Goal: Task Accomplishment & Management: Complete application form

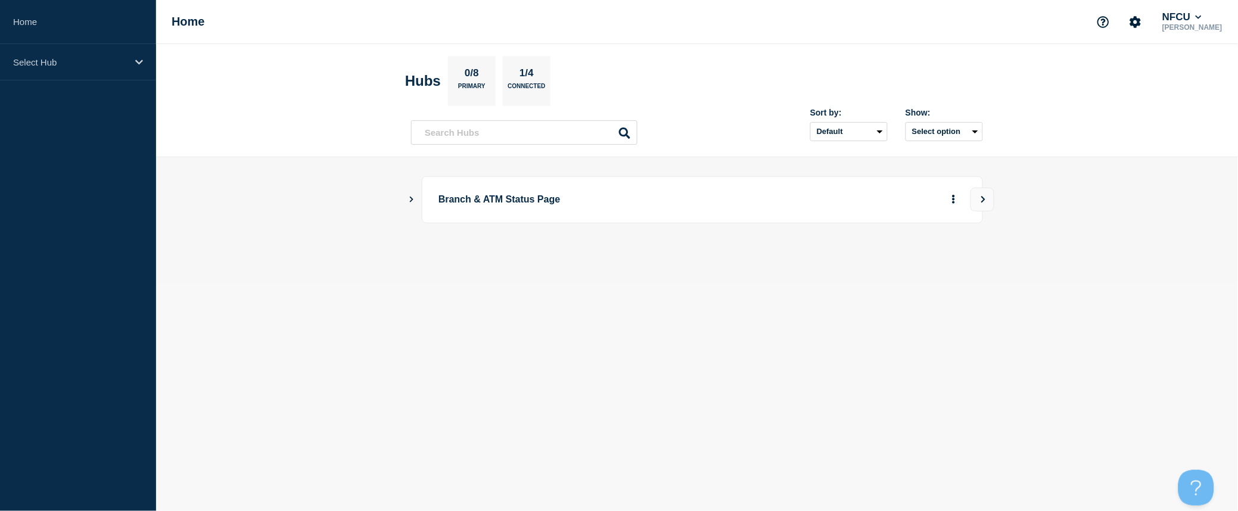
click at [410, 199] on icon "Show Connected Hubs" at bounding box center [411, 199] width 8 height 6
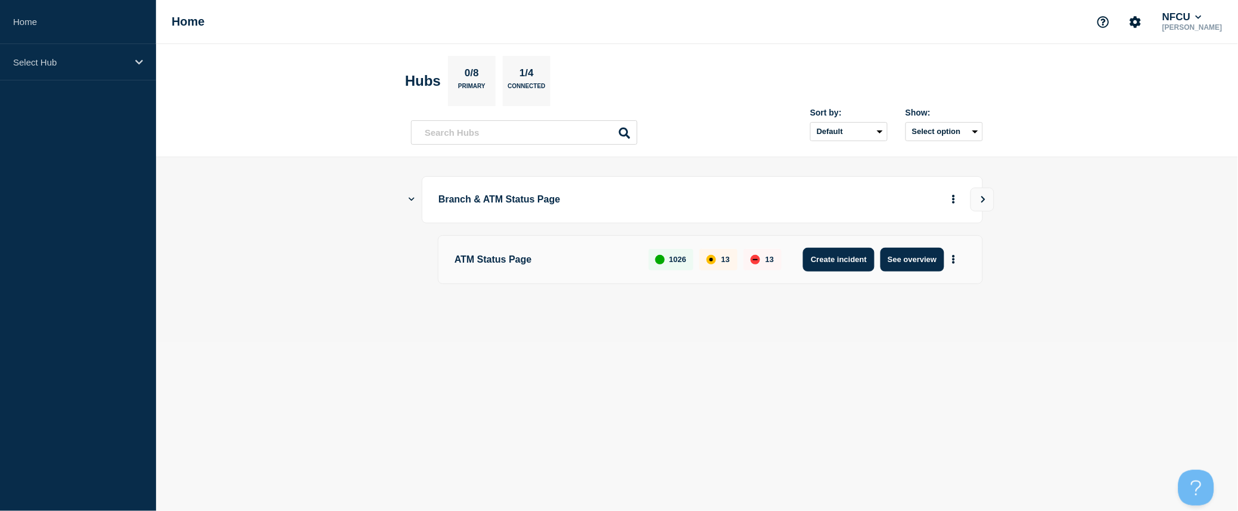
click at [853, 254] on button "Create incident" at bounding box center [838, 260] width 71 height 24
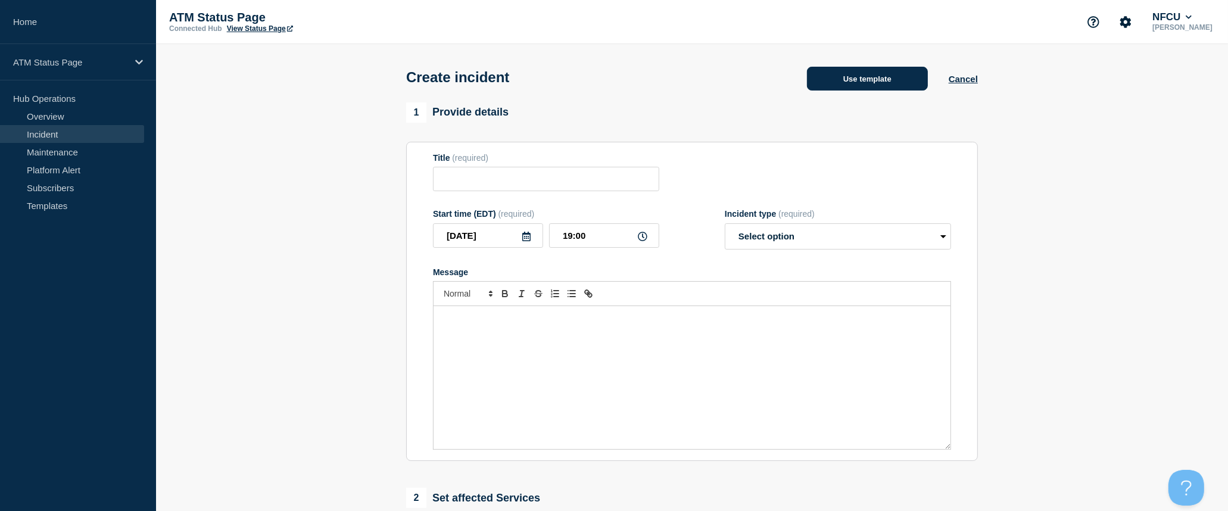
click at [871, 86] on button "Use template" at bounding box center [867, 79] width 121 height 24
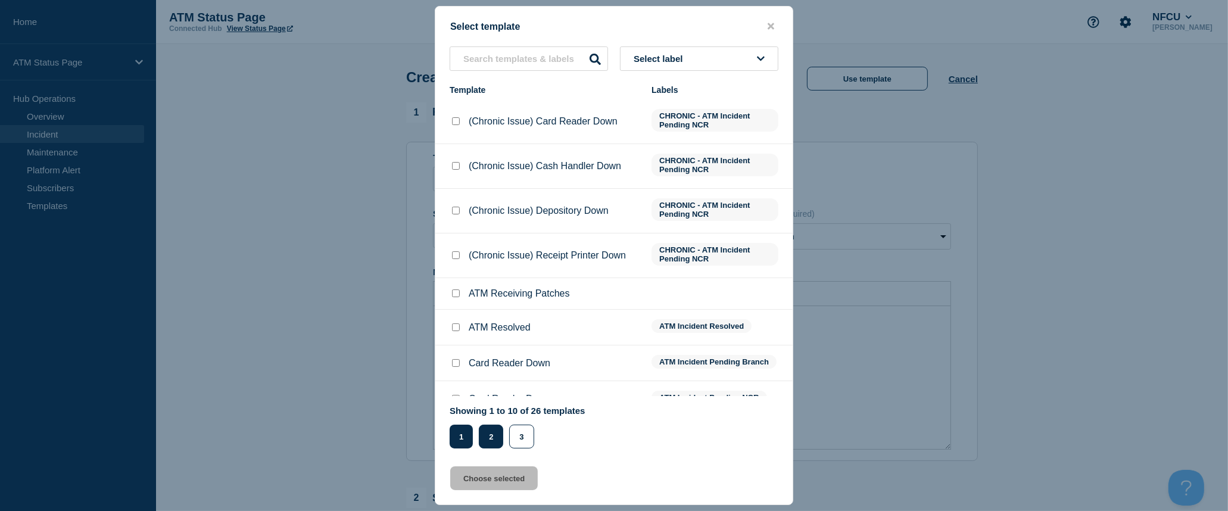
click at [499, 429] on button "2" at bounding box center [491, 437] width 24 height 24
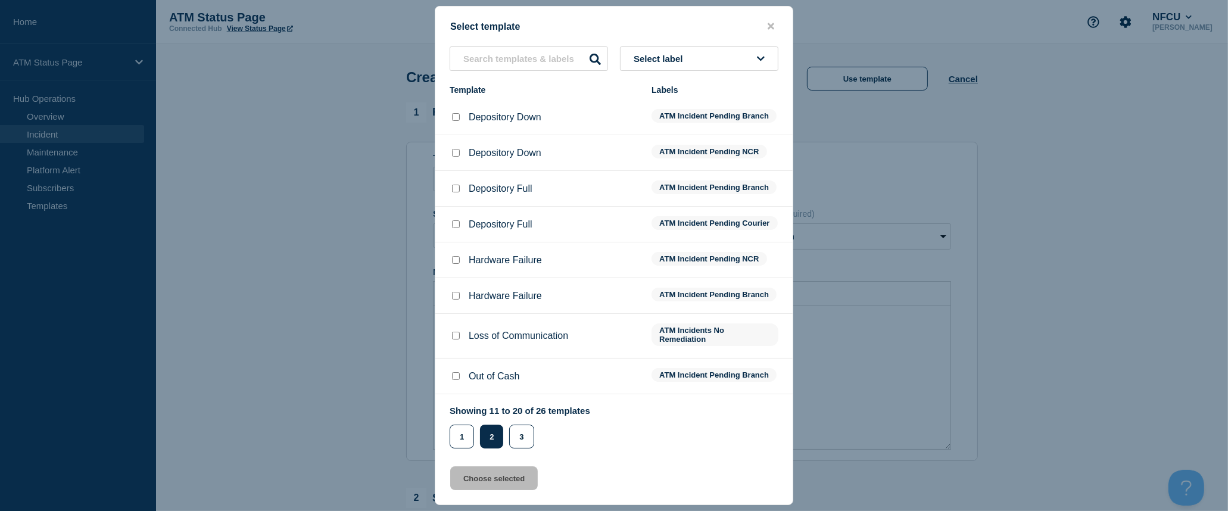
click at [456, 119] on input "Depository Down checkbox" at bounding box center [456, 117] width 8 height 8
checkbox input "true"
click at [511, 483] on button "Choose selected" at bounding box center [494, 478] width 88 height 24
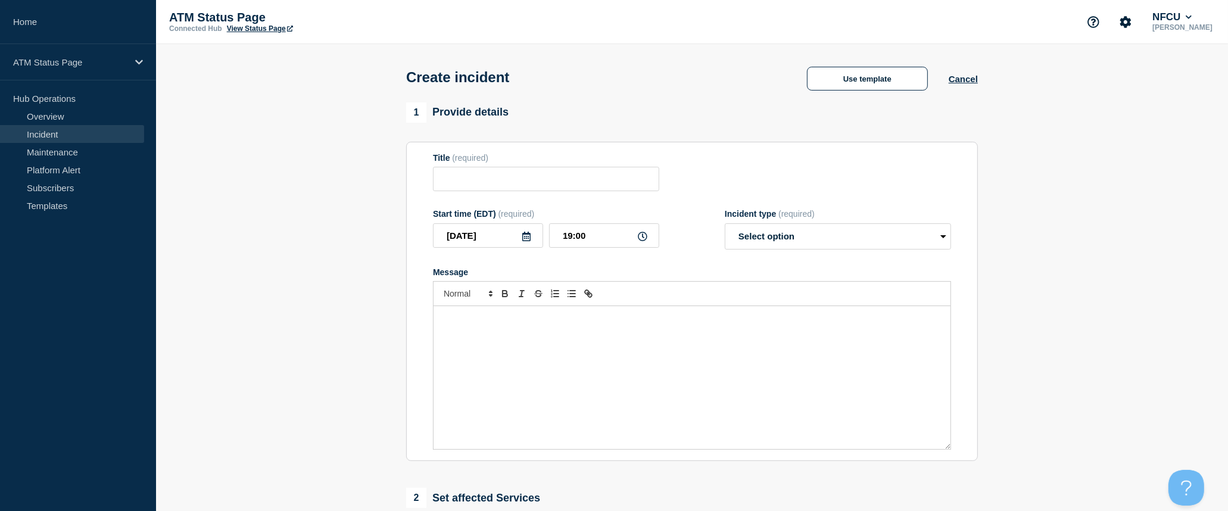
type input "Depository Down"
select select "identified"
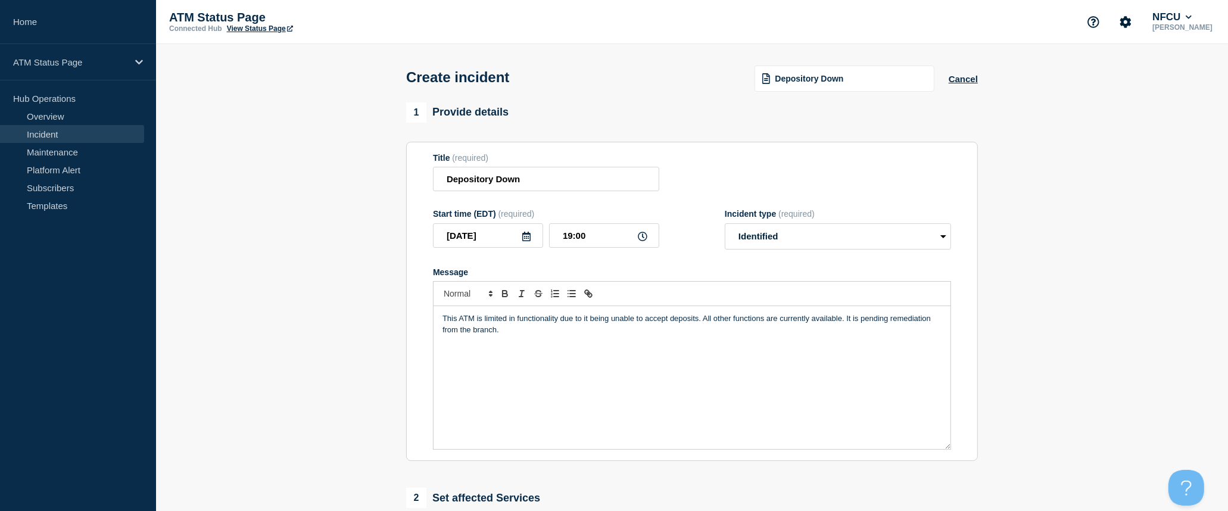
scroll to position [198, 0]
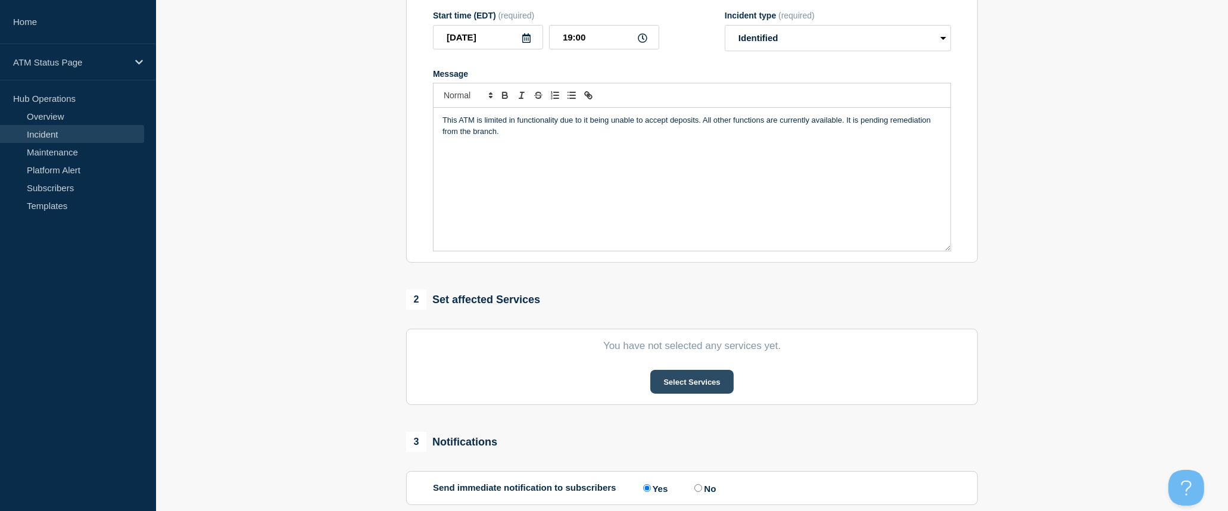
click at [671, 388] on button "Select Services" at bounding box center [691, 382] width 83 height 24
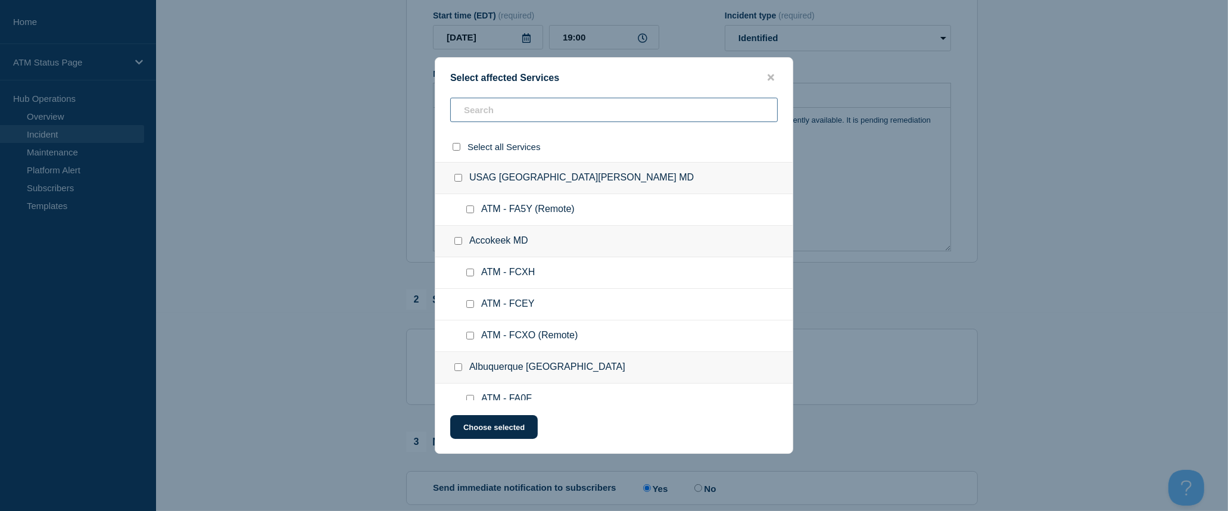
click at [547, 114] on input "text" at bounding box center [614, 110] width 328 height 24
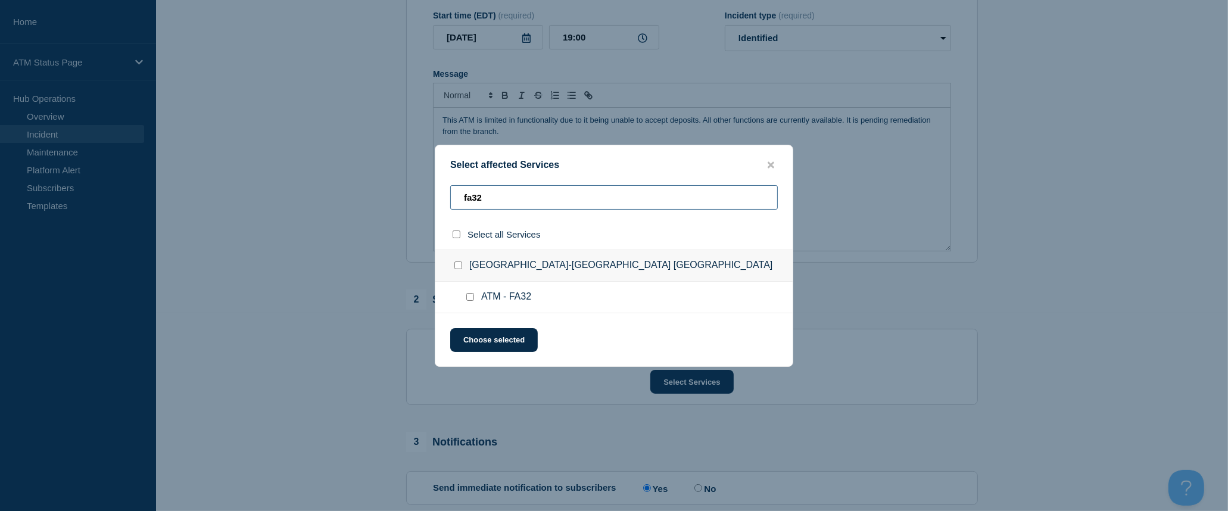
type input "fa32"
click at [456, 234] on input "select all checkbox" at bounding box center [457, 235] width 8 height 8
checkbox input "true"
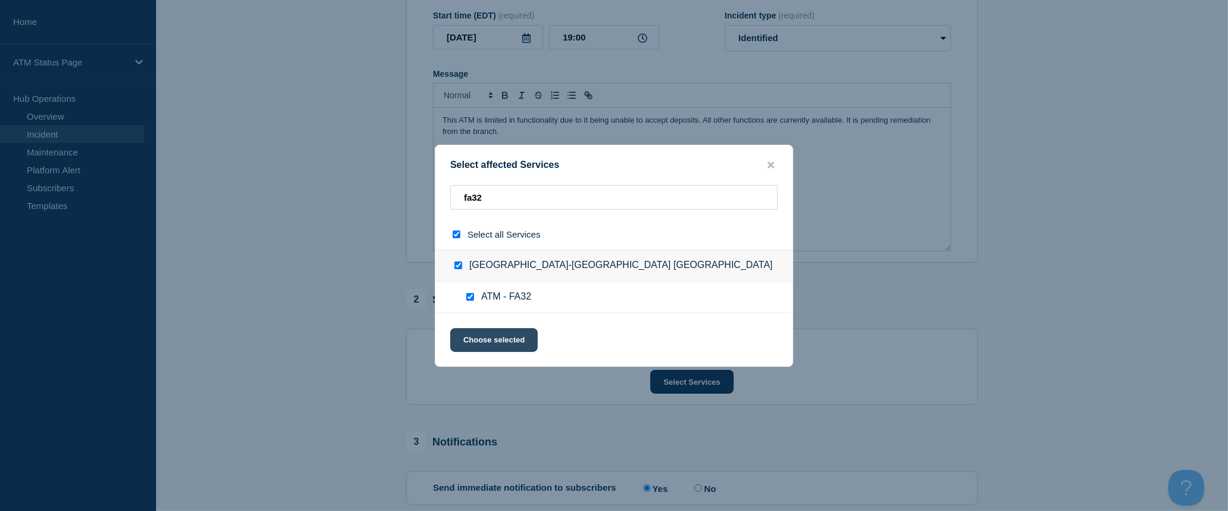
click at [506, 332] on button "Choose selected" at bounding box center [494, 340] width 88 height 24
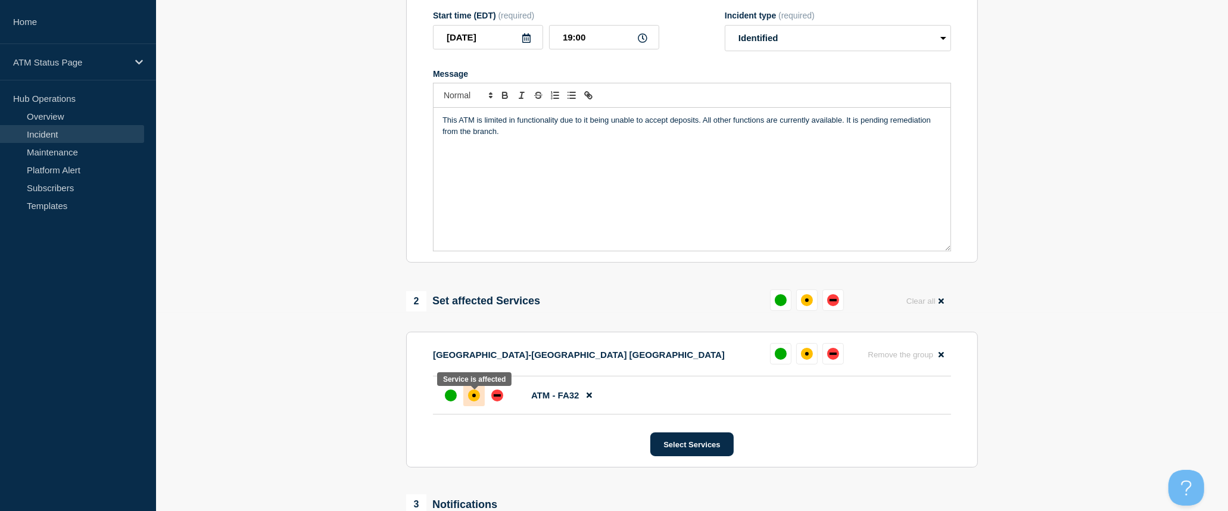
click at [475, 394] on div "affected" at bounding box center [474, 396] width 12 height 12
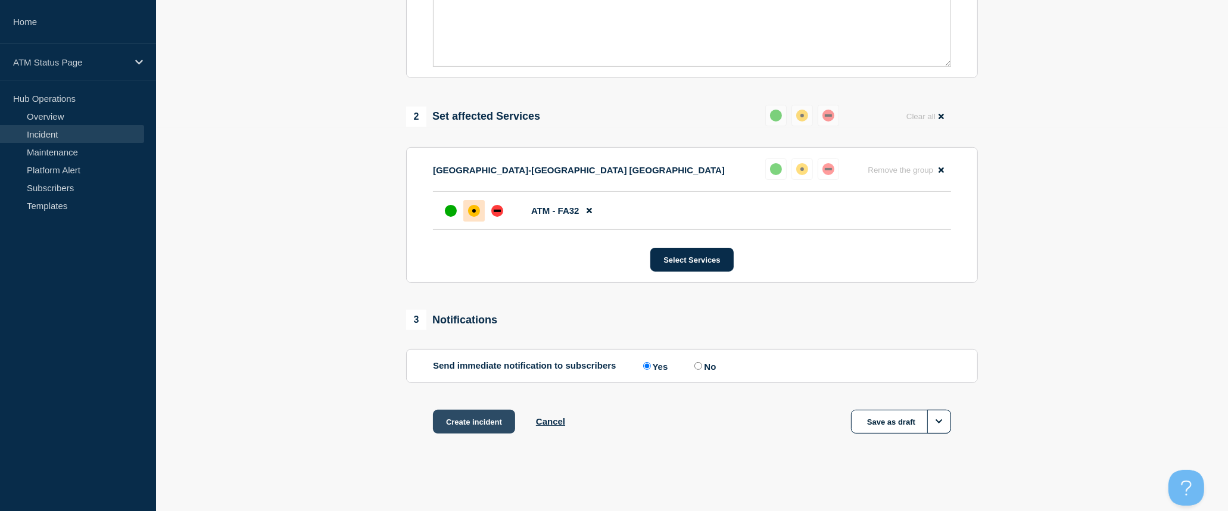
click at [483, 424] on button "Create incident" at bounding box center [474, 422] width 82 height 24
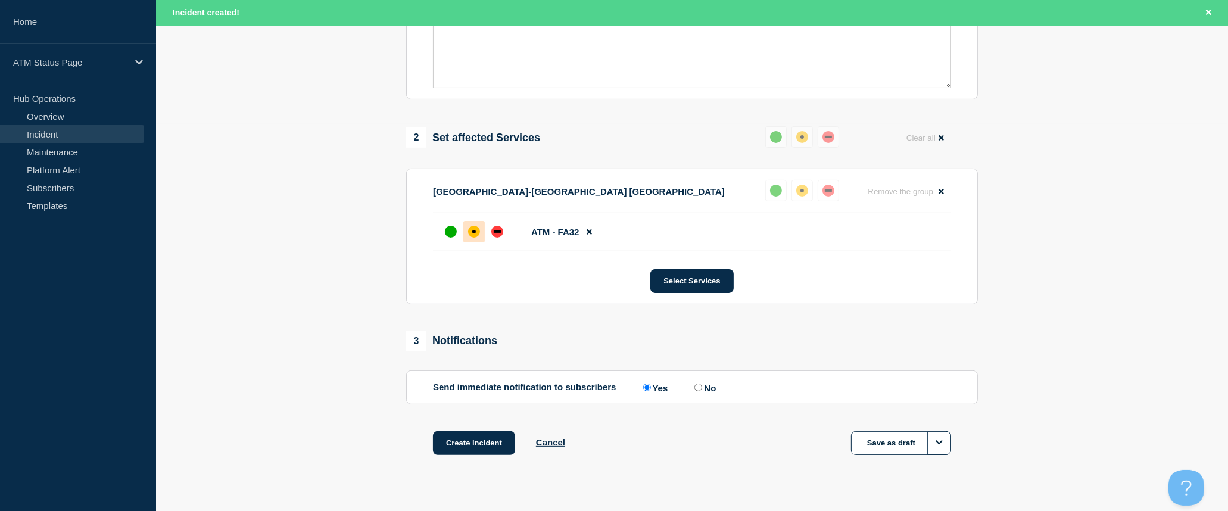
scroll to position [412, 0]
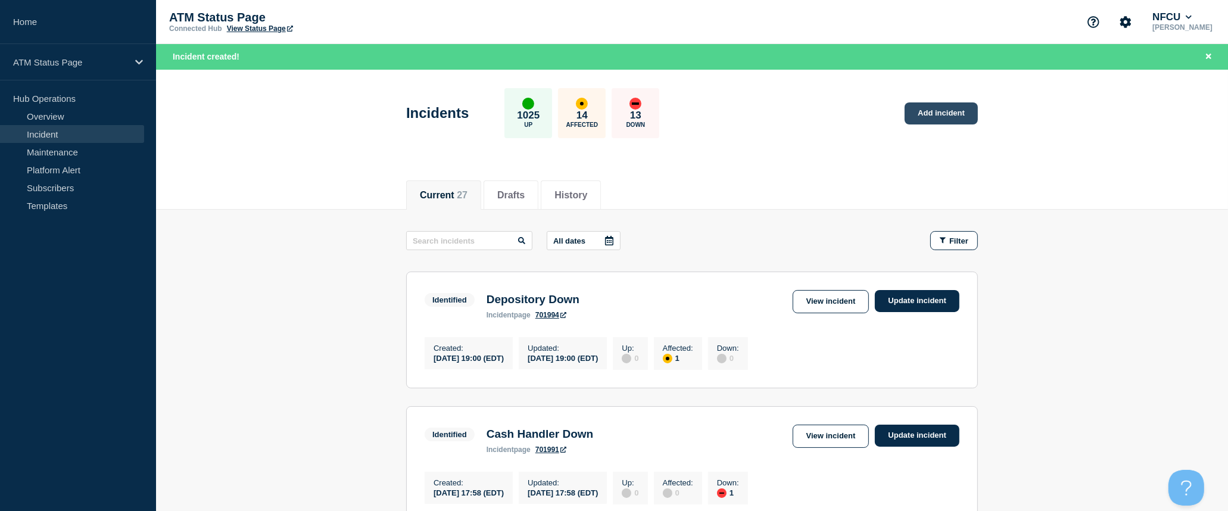
click at [953, 117] on link "Add incident" at bounding box center [941, 113] width 73 height 22
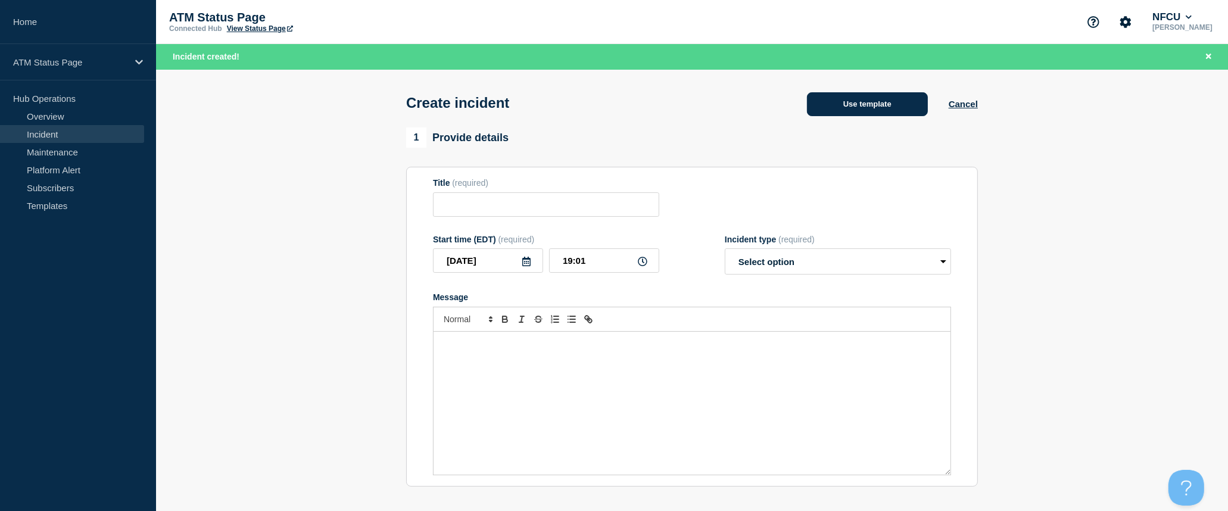
click at [910, 111] on button "Use template" at bounding box center [867, 104] width 121 height 24
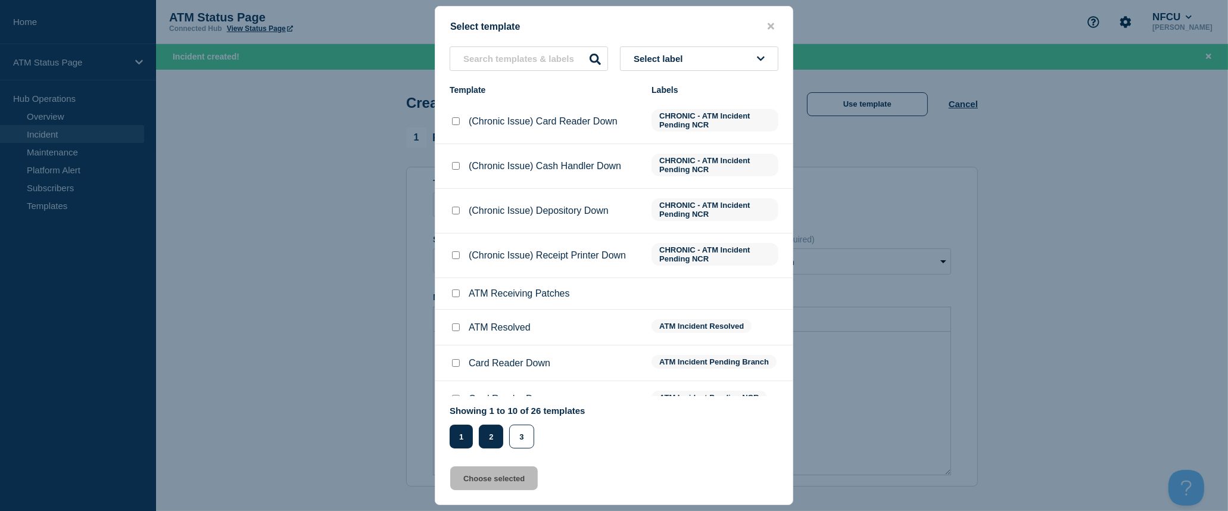
click at [497, 433] on button "2" at bounding box center [491, 437] width 24 height 24
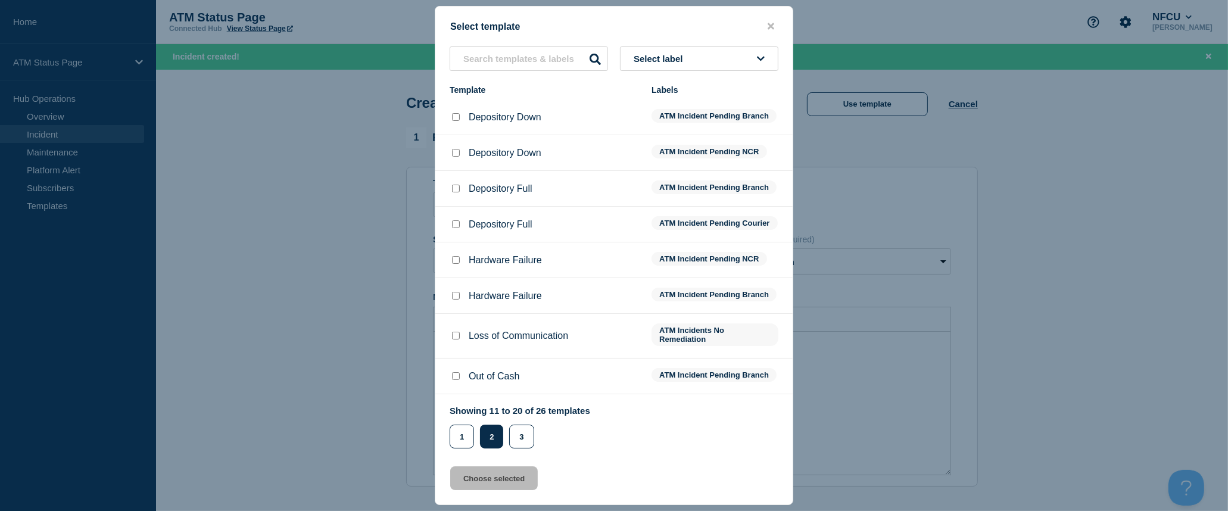
click at [456, 156] on input "Depository Down checkbox" at bounding box center [456, 153] width 8 height 8
checkbox input "true"
click at [519, 480] on button "Choose selected" at bounding box center [494, 478] width 88 height 24
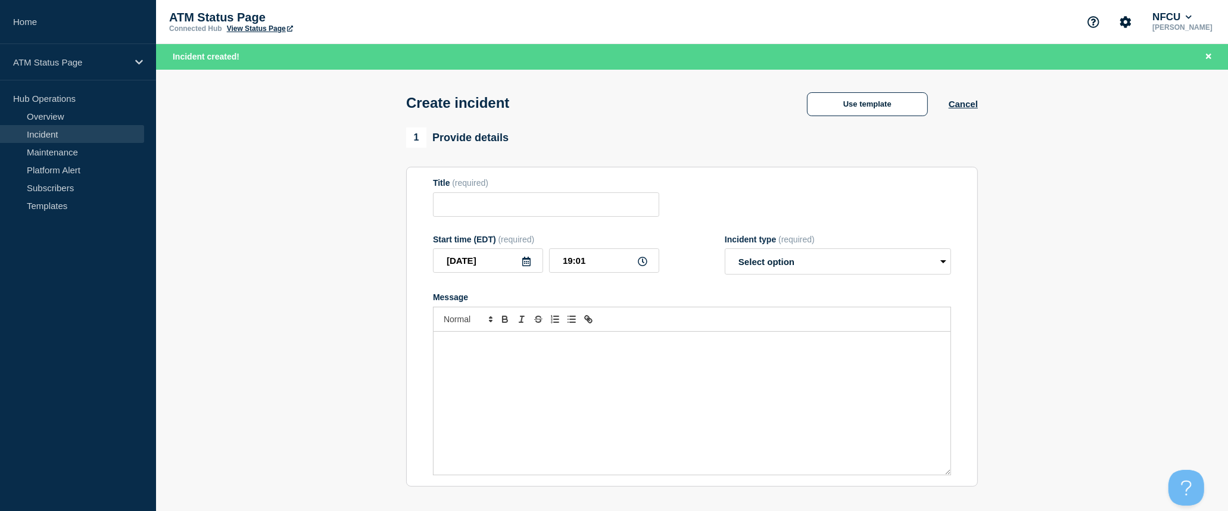
type input "Depository Down"
select select "identified"
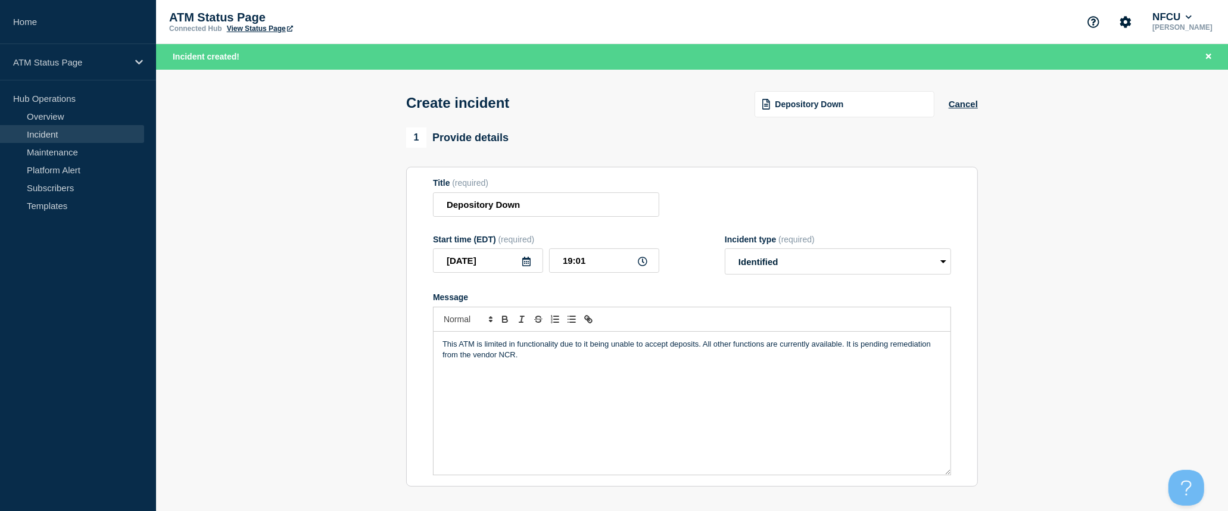
scroll to position [132, 0]
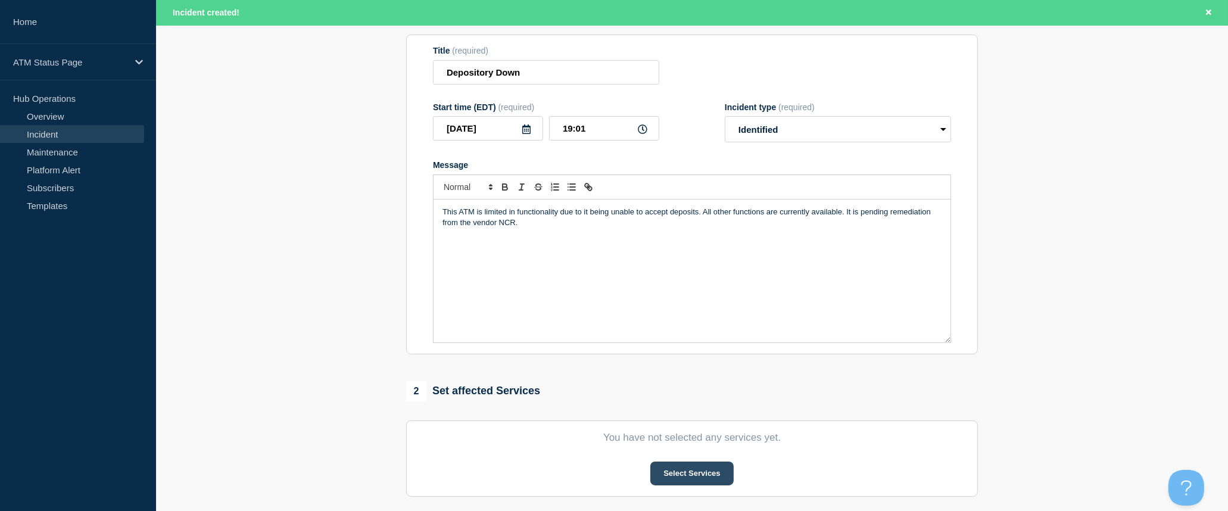
click at [723, 477] on button "Select Services" at bounding box center [691, 474] width 83 height 24
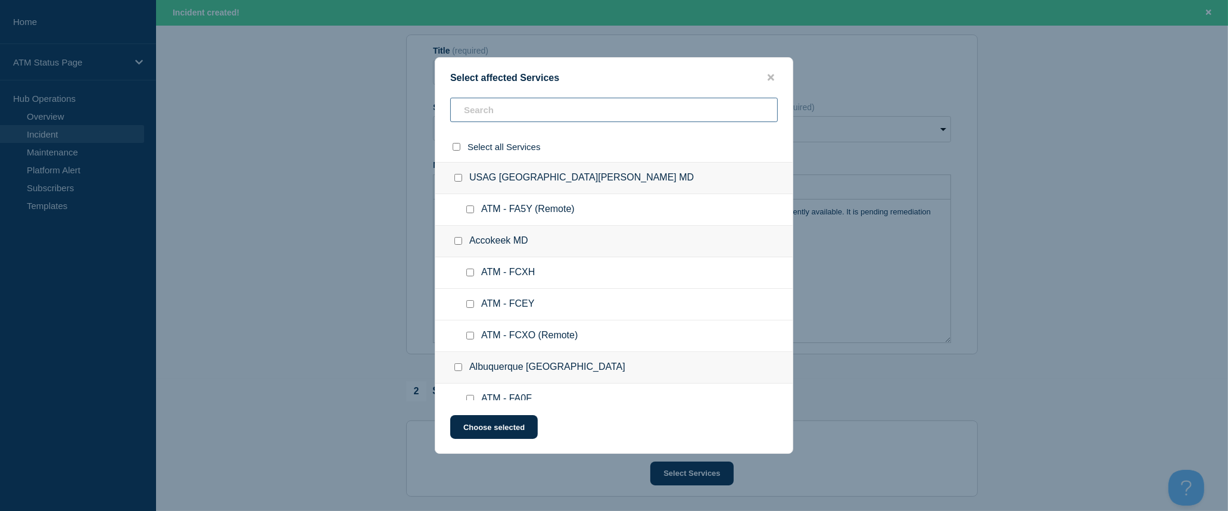
click at [558, 114] on input "text" at bounding box center [614, 110] width 328 height 24
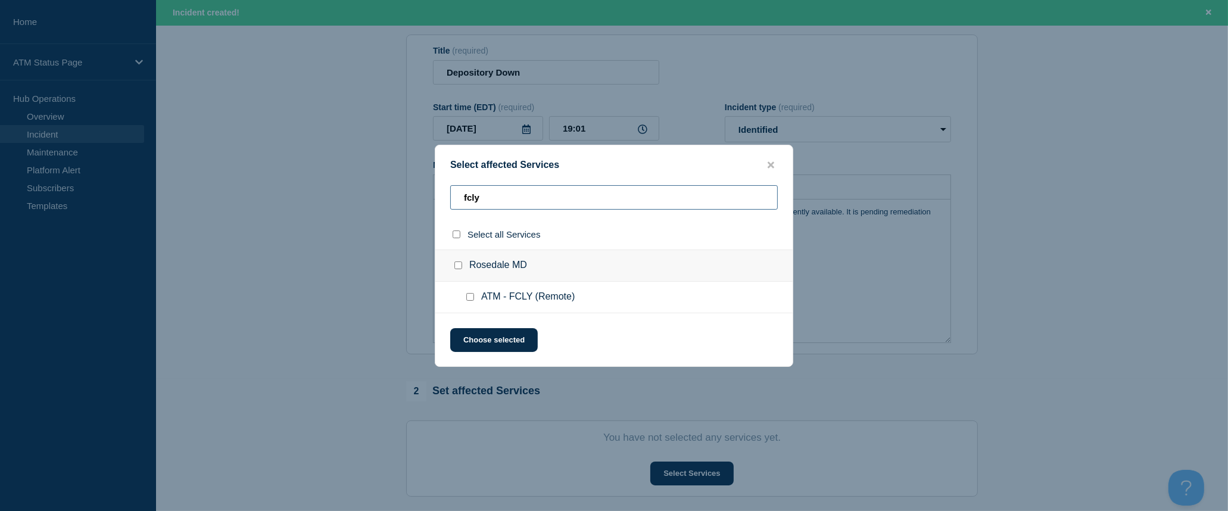
type input "fcly"
click at [457, 238] on input "select all checkbox" at bounding box center [457, 235] width 8 height 8
checkbox input "true"
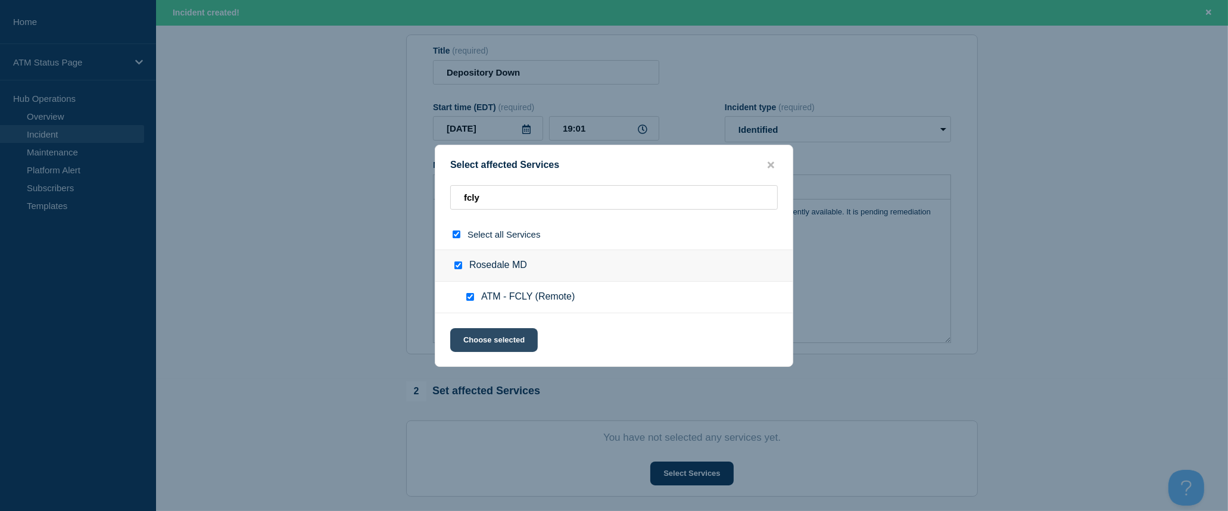
click at [493, 341] on button "Choose selected" at bounding box center [494, 340] width 88 height 24
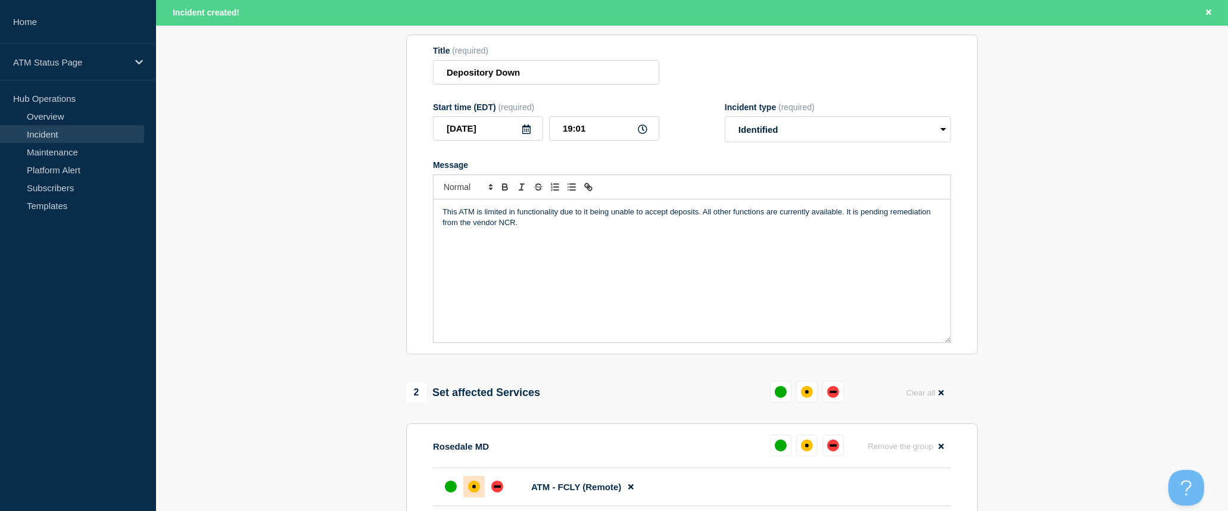
click at [475, 481] on div at bounding box center [473, 486] width 21 height 21
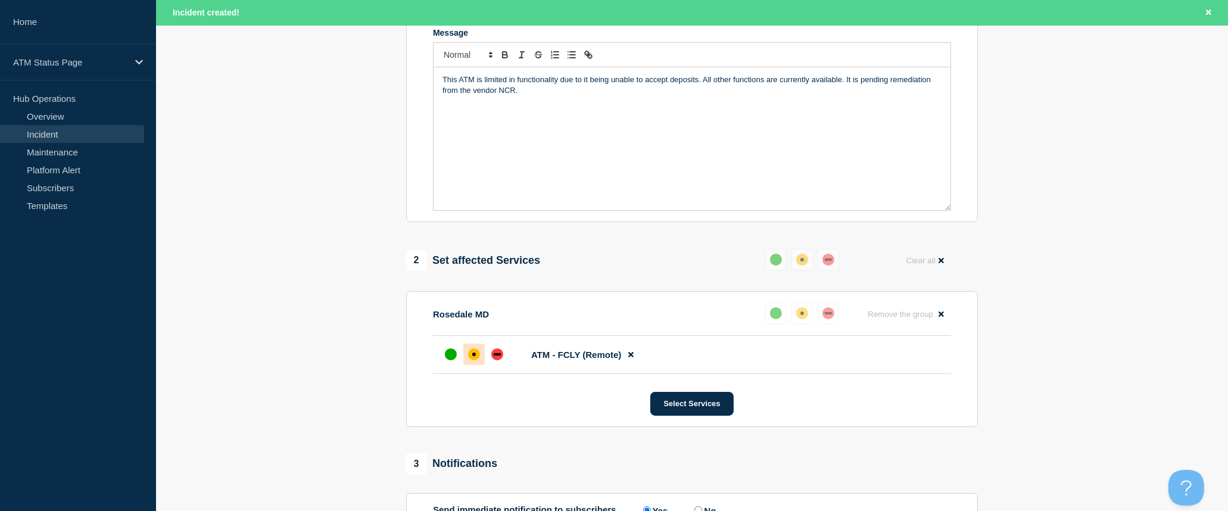
scroll to position [413, 0]
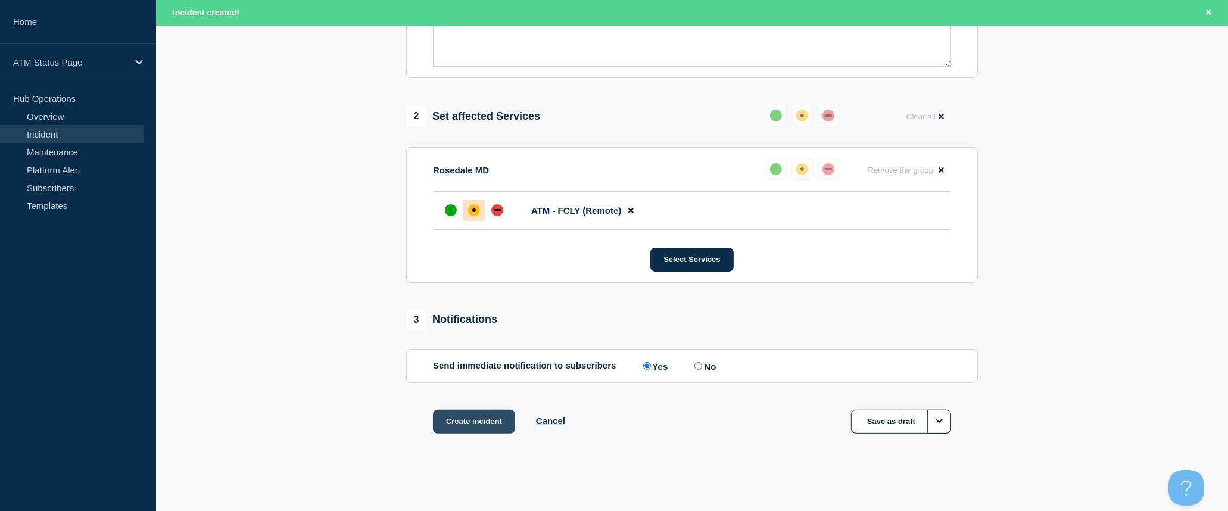
click at [480, 422] on button "Create incident" at bounding box center [474, 422] width 82 height 24
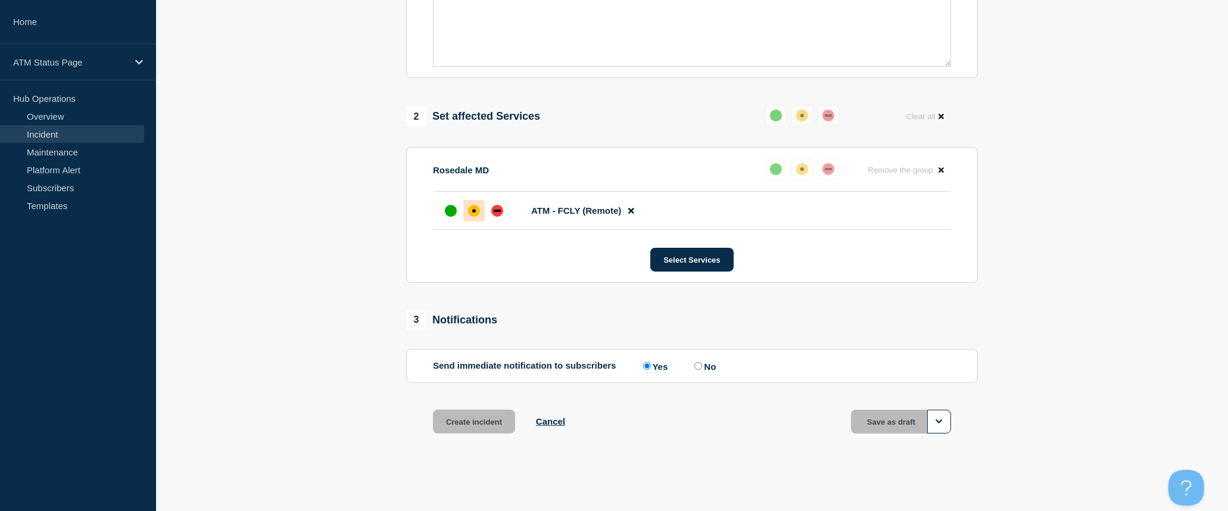
scroll to position [387, 0]
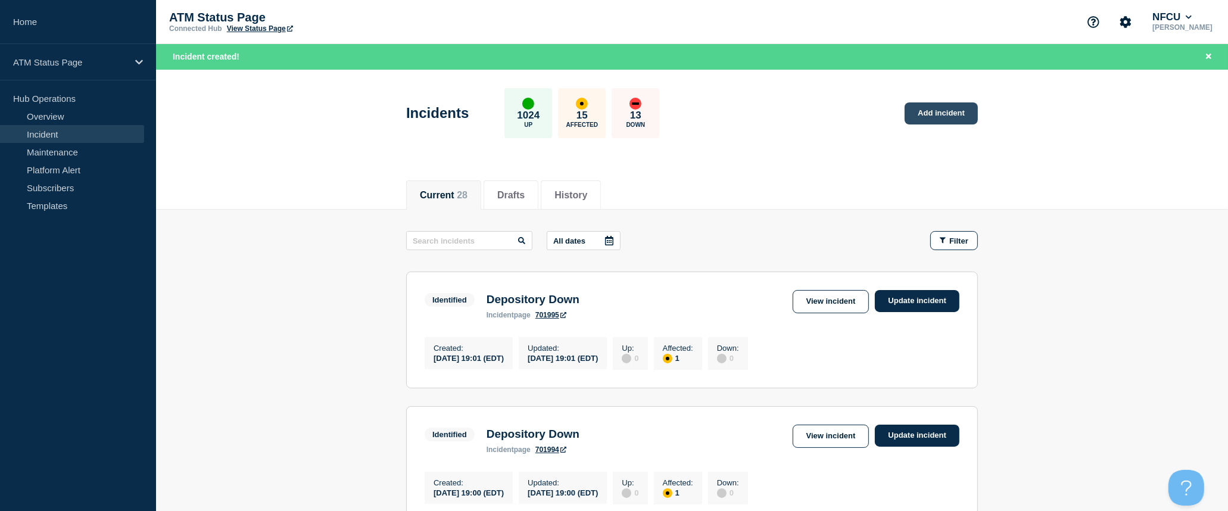
click at [952, 120] on link "Add incident" at bounding box center [941, 113] width 73 height 22
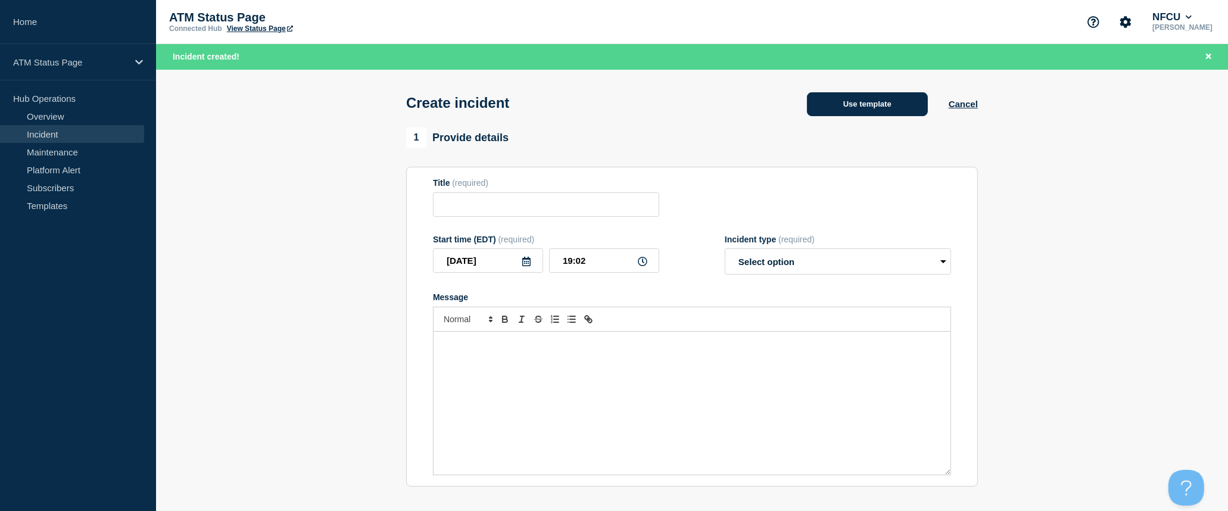
click at [882, 105] on button "Use template" at bounding box center [867, 104] width 121 height 24
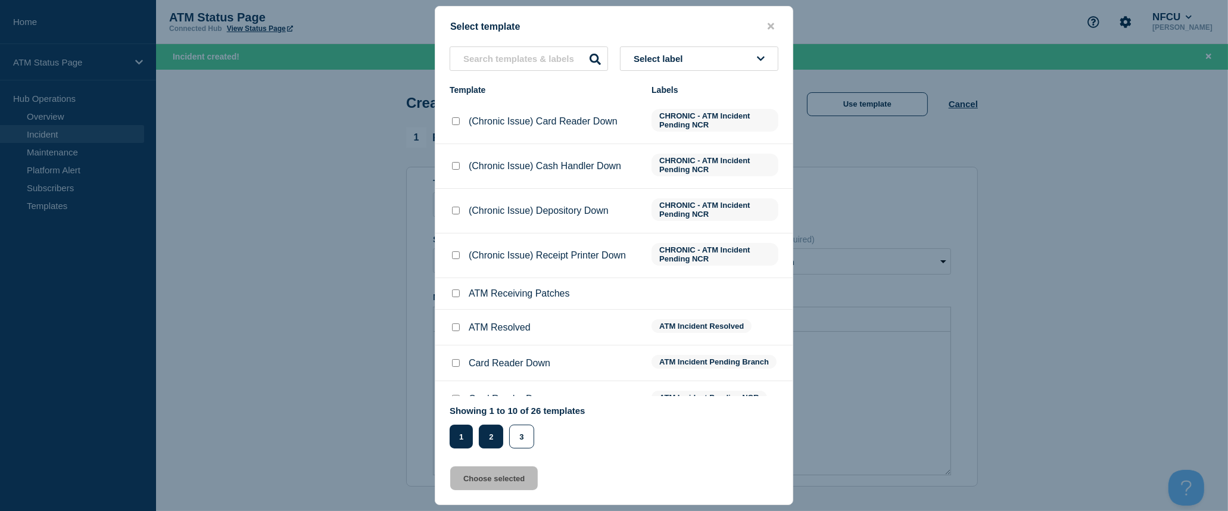
click at [483, 441] on button "2" at bounding box center [491, 437] width 24 height 24
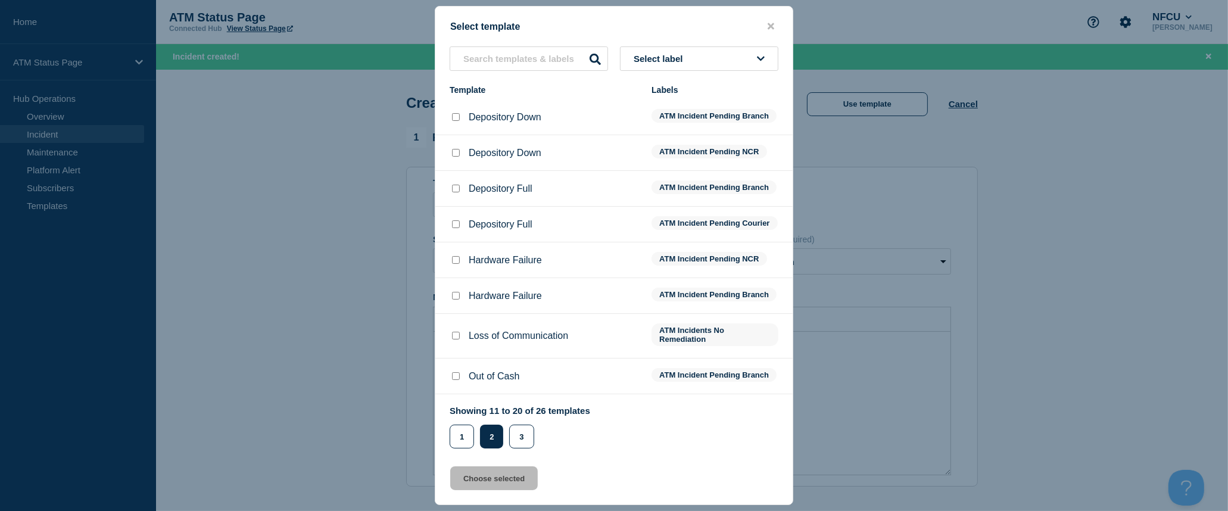
click at [451, 155] on div at bounding box center [456, 153] width 12 height 12
click at [456, 158] on div at bounding box center [456, 153] width 12 height 12
click at [456, 156] on input "Depository Down checkbox" at bounding box center [456, 153] width 8 height 8
checkbox input "true"
click at [528, 480] on button "Choose selected" at bounding box center [494, 478] width 88 height 24
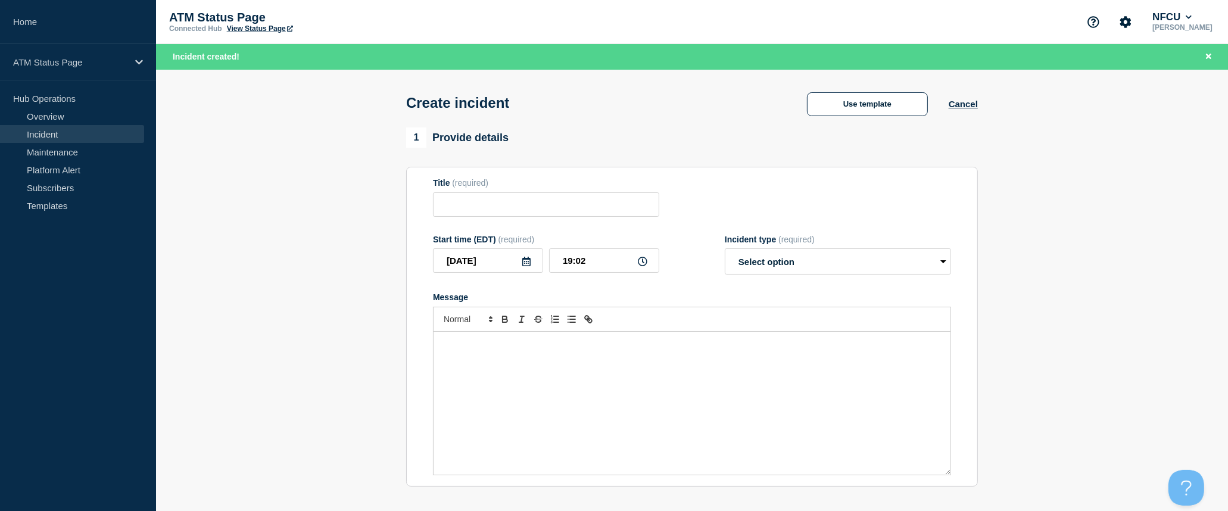
type input "Depository Down"
select select "identified"
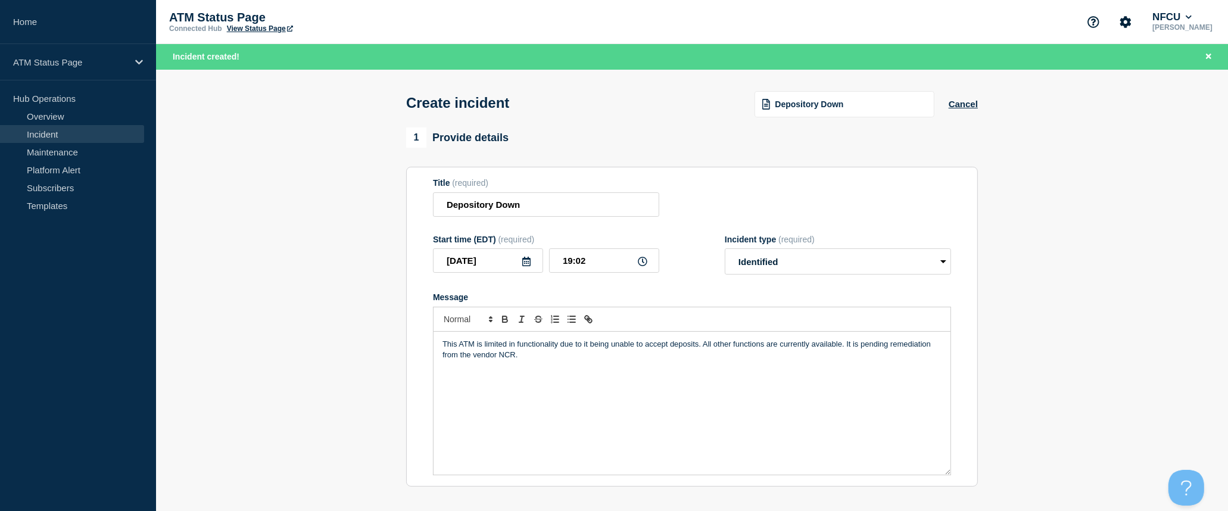
scroll to position [198, 0]
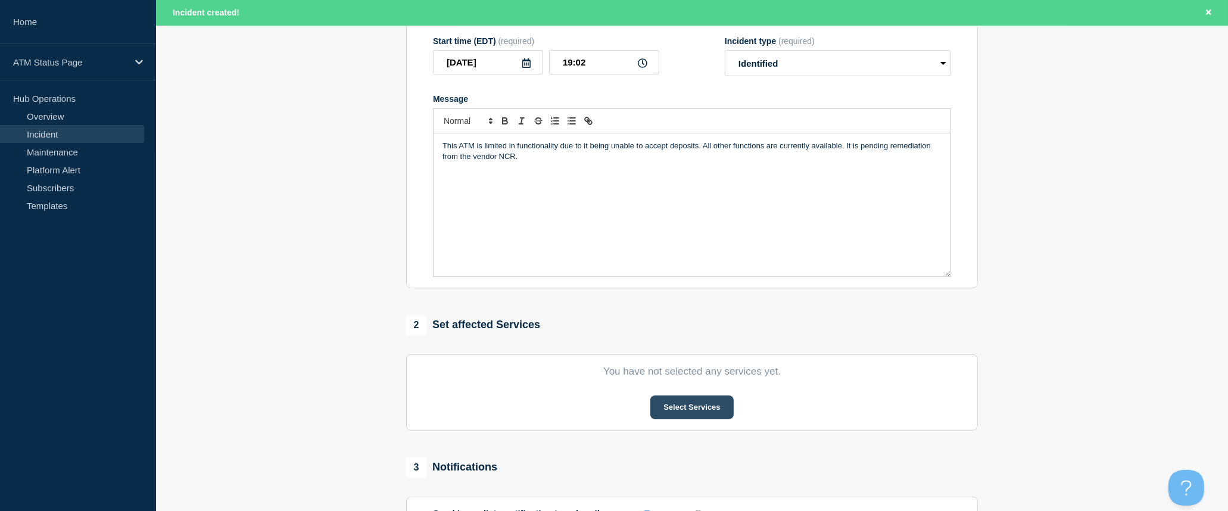
click at [705, 418] on button "Select Services" at bounding box center [691, 408] width 83 height 24
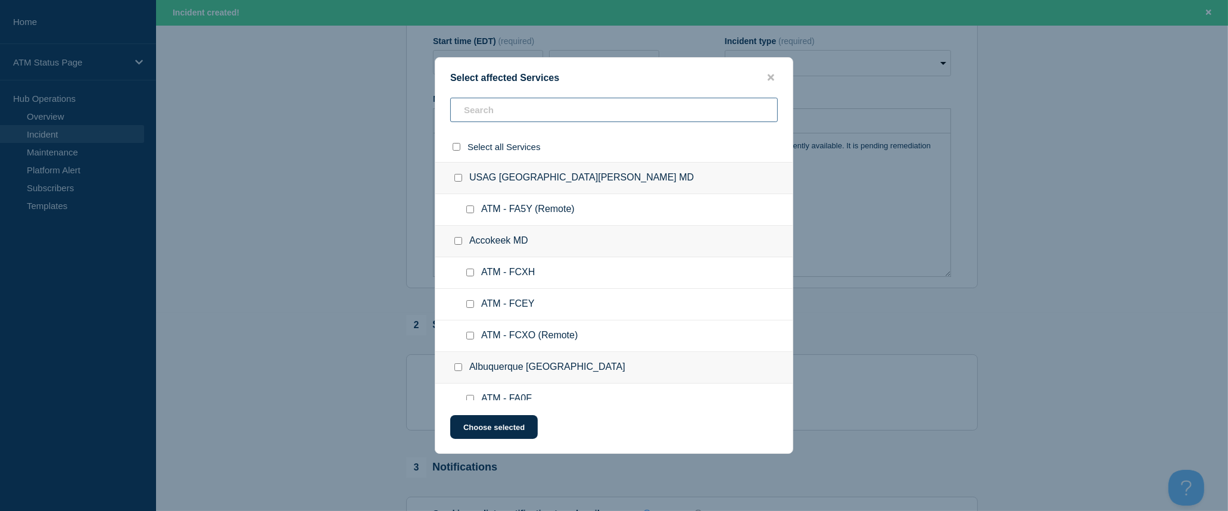
click at [529, 116] on input "text" at bounding box center [614, 110] width 328 height 24
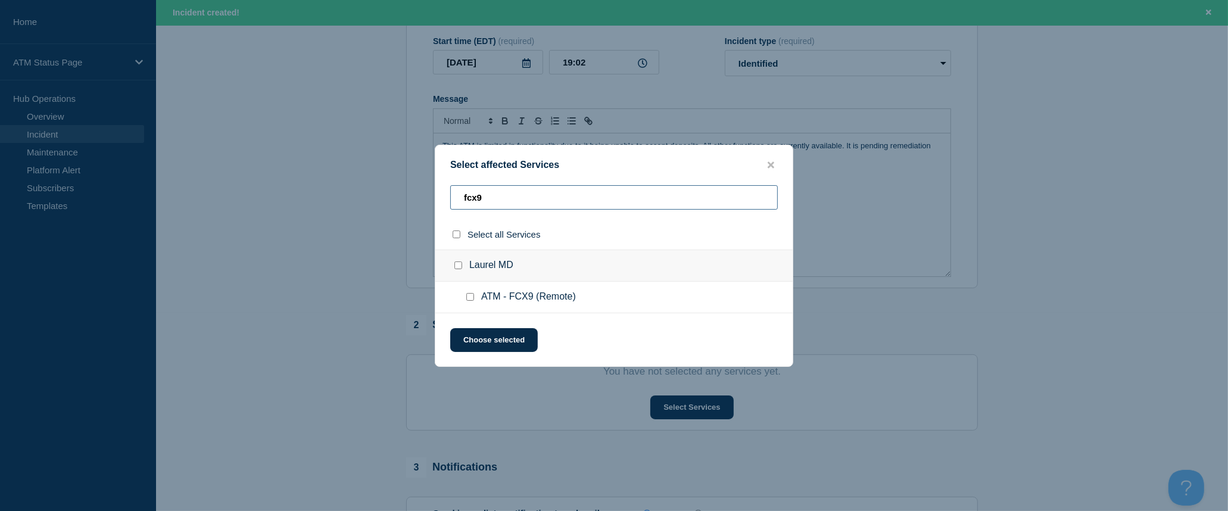
type input "fcx9"
click at [457, 237] on input "select all checkbox" at bounding box center [457, 235] width 8 height 8
checkbox input "true"
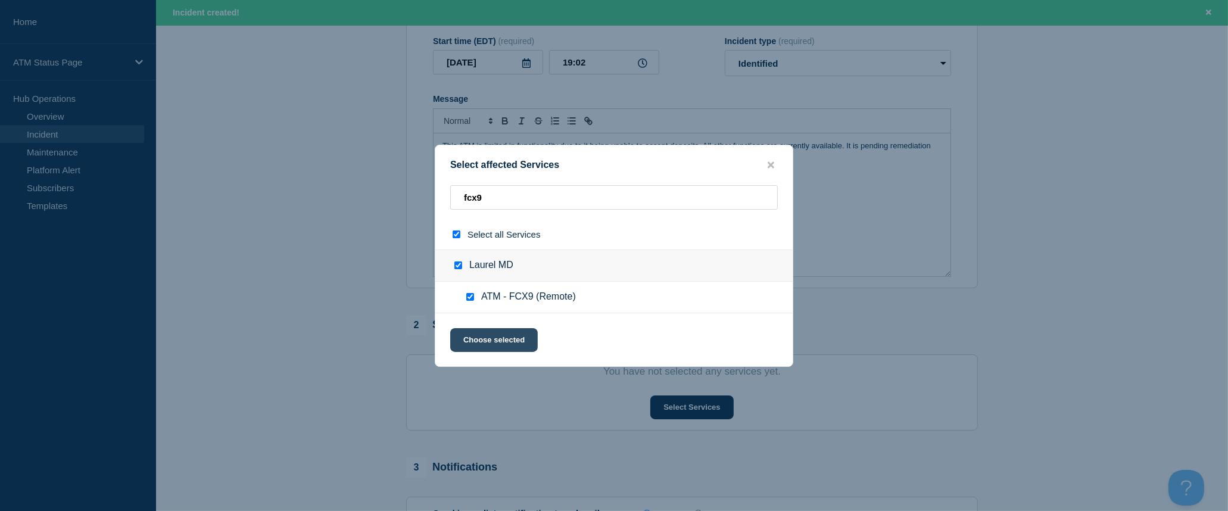
click at [495, 340] on button "Choose selected" at bounding box center [494, 340] width 88 height 24
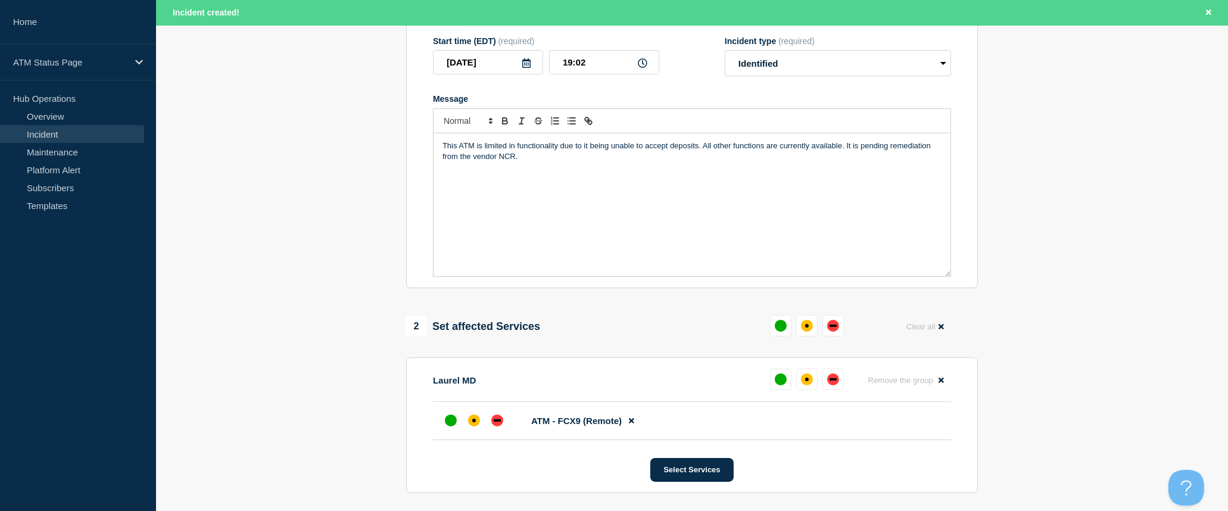
scroll to position [397, 0]
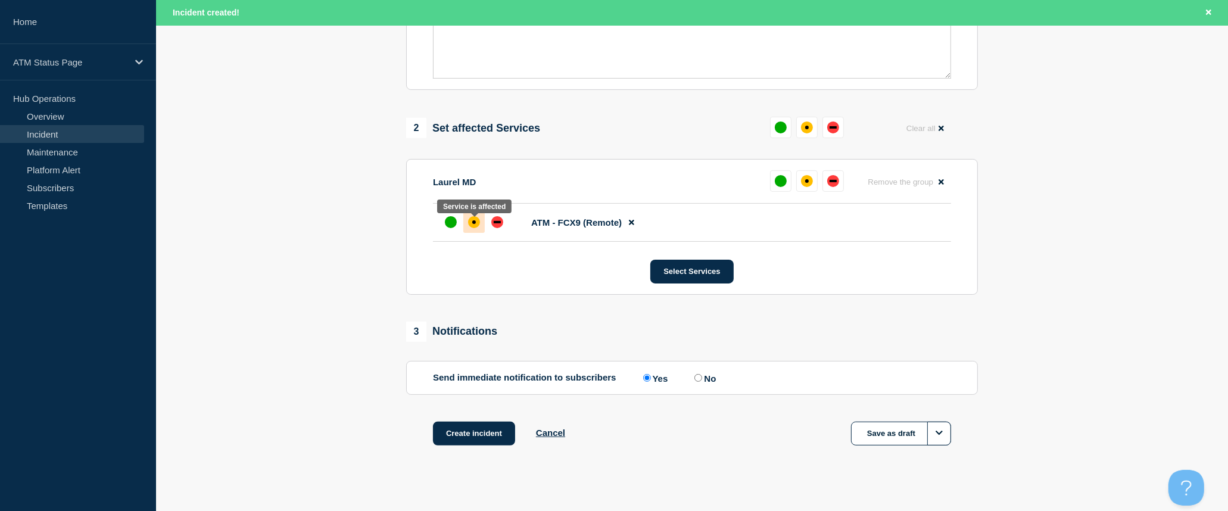
click at [478, 232] on div at bounding box center [473, 221] width 21 height 21
click at [462, 433] on button "Create incident" at bounding box center [474, 434] width 82 height 24
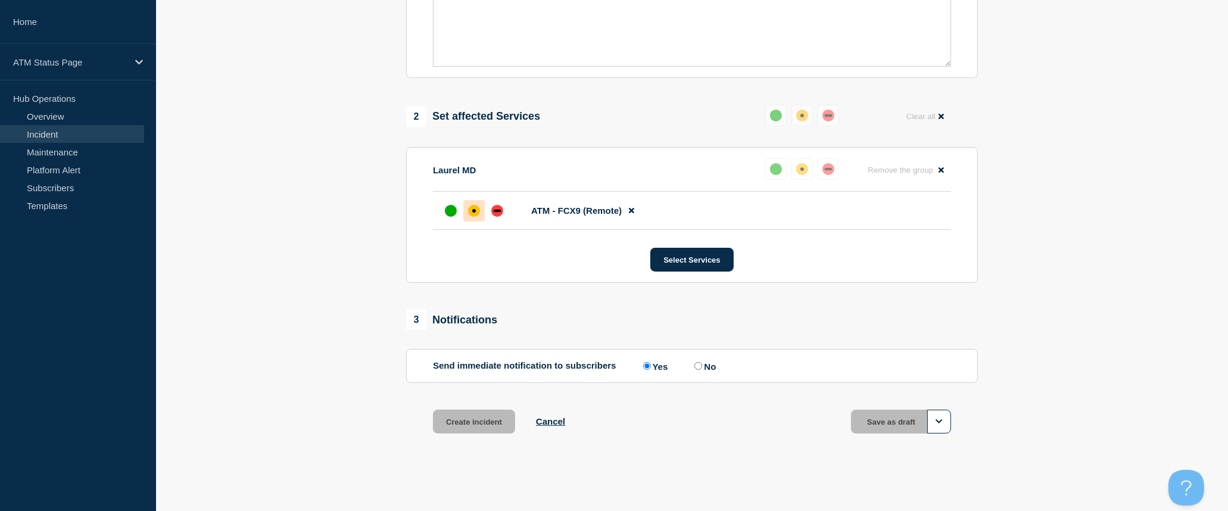
scroll to position [372, 0]
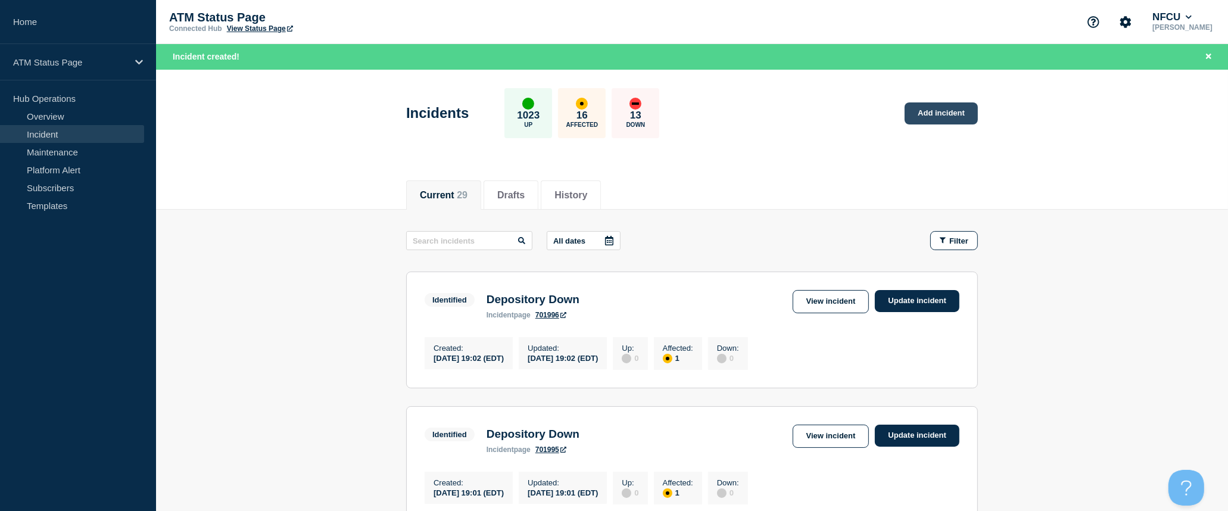
click at [938, 119] on link "Add incident" at bounding box center [941, 113] width 73 height 22
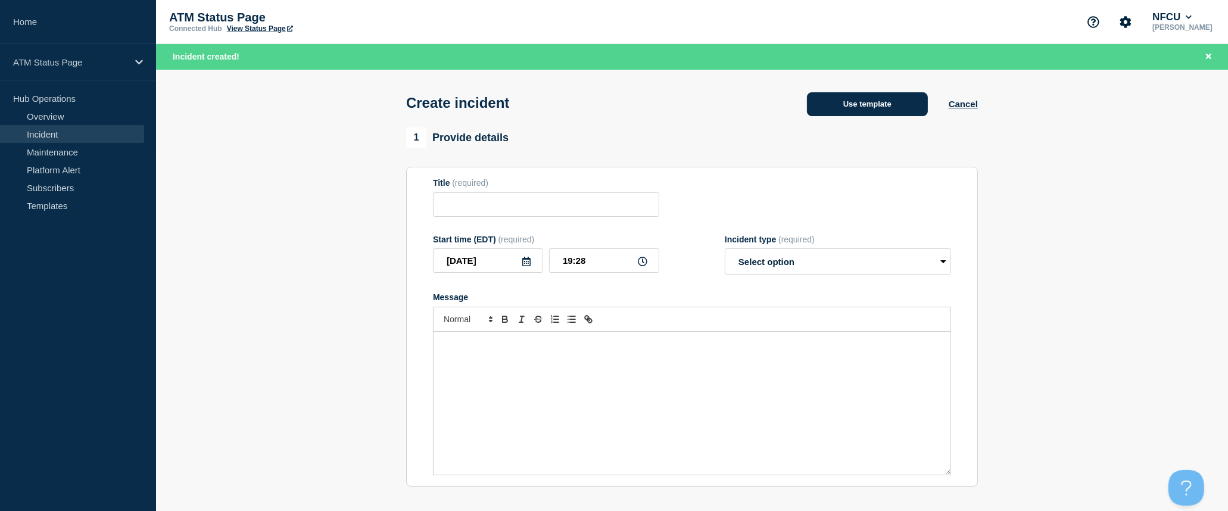
click at [905, 112] on button "Use template" at bounding box center [867, 104] width 121 height 24
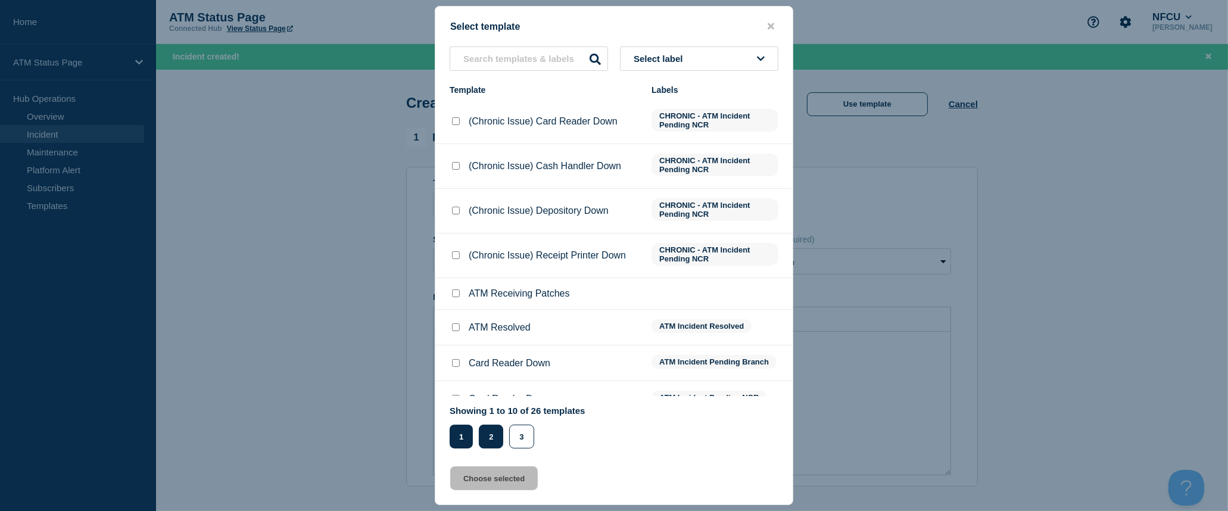
click at [503, 440] on button "2" at bounding box center [491, 437] width 24 height 24
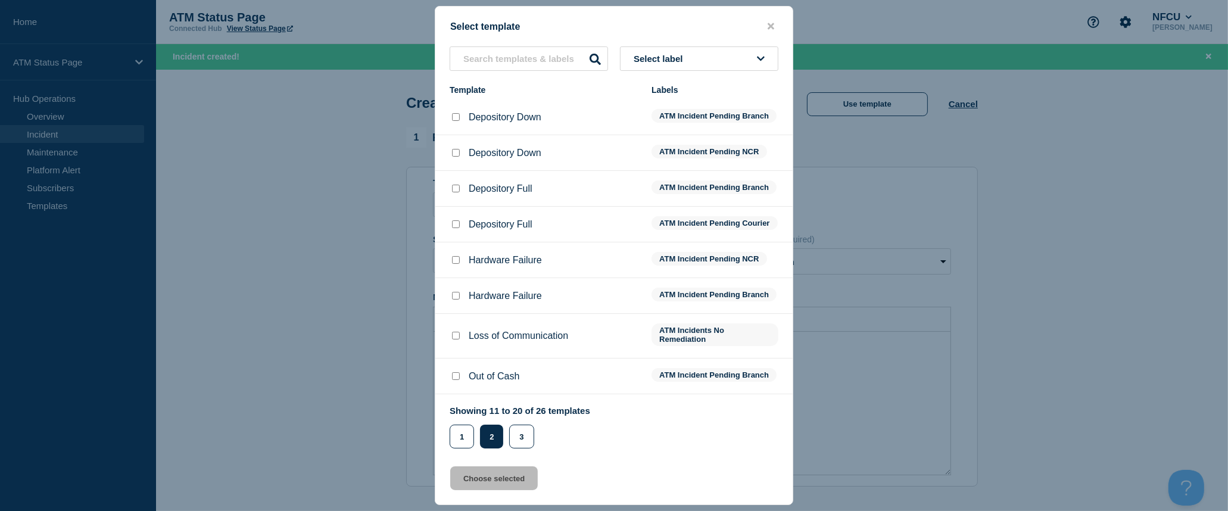
click at [453, 117] on input "Depository Down checkbox" at bounding box center [456, 117] width 8 height 8
checkbox input "true"
click at [509, 474] on button "Choose selected" at bounding box center [494, 478] width 88 height 24
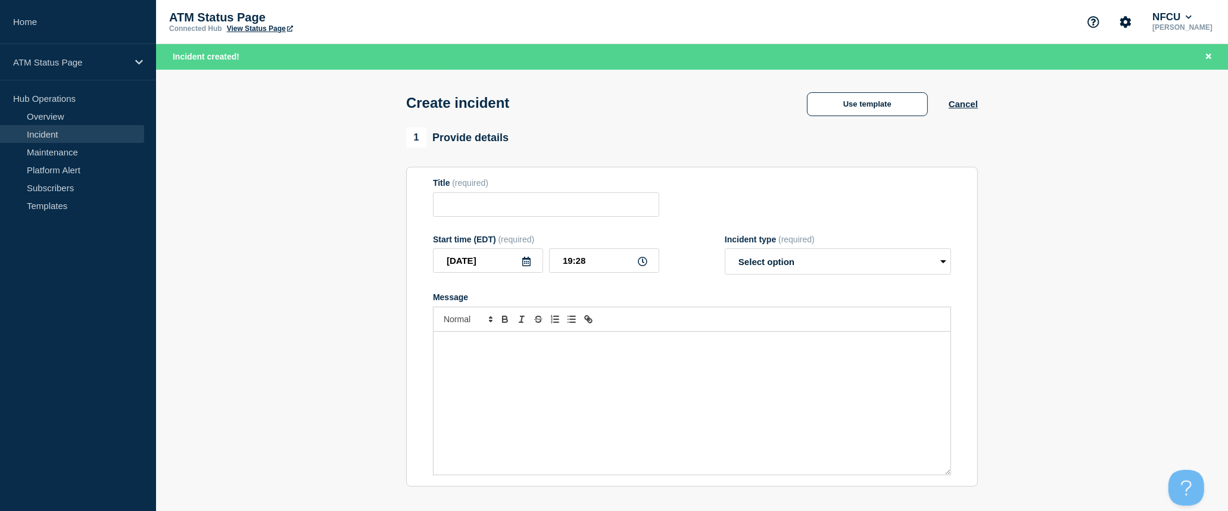
type input "Depository Down"
select select "identified"
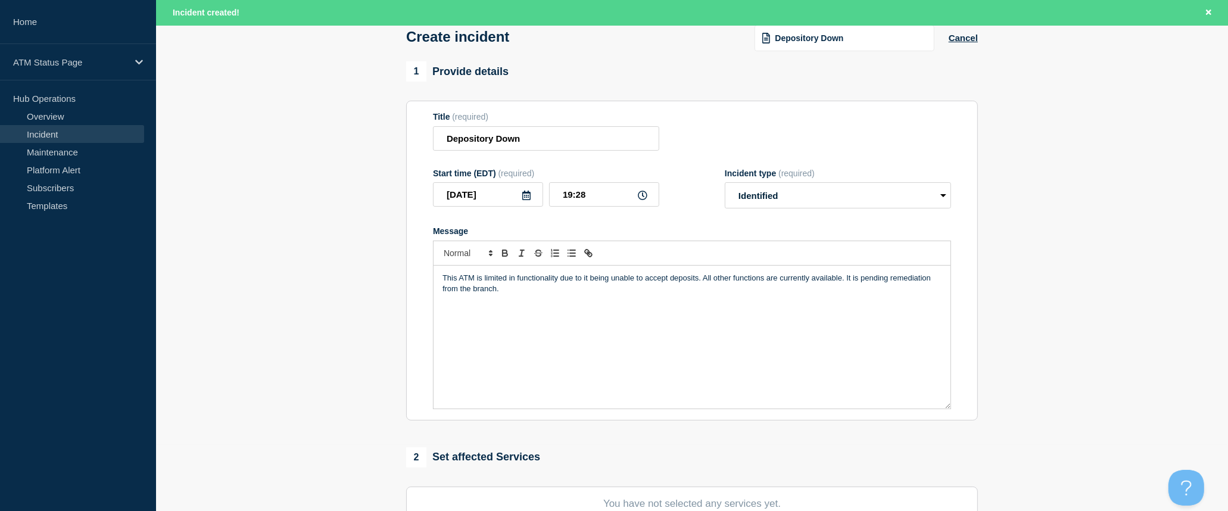
scroll to position [132, 0]
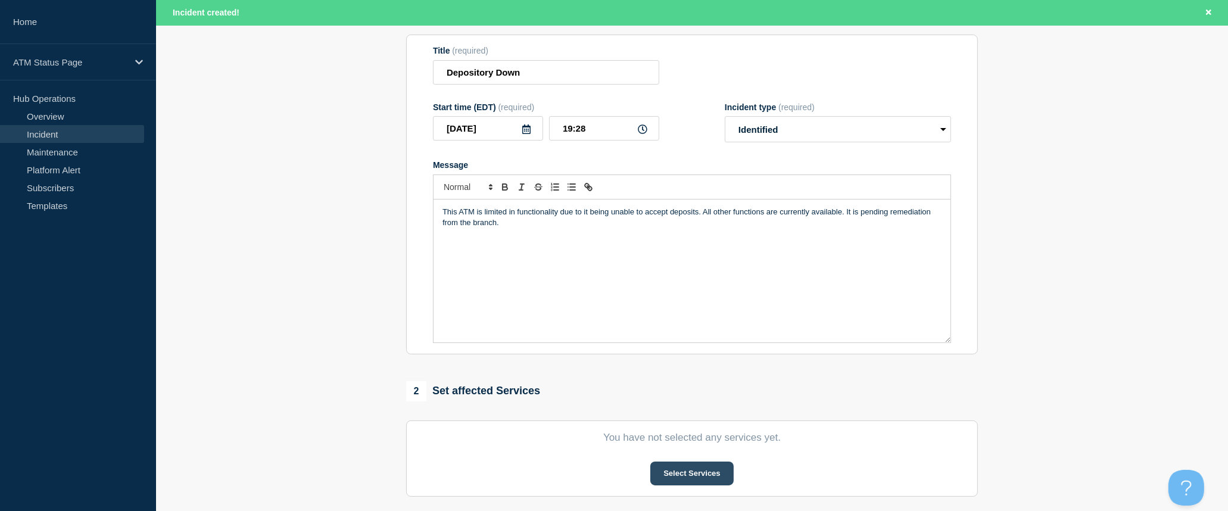
click at [698, 472] on button "Select Services" at bounding box center [691, 474] width 83 height 24
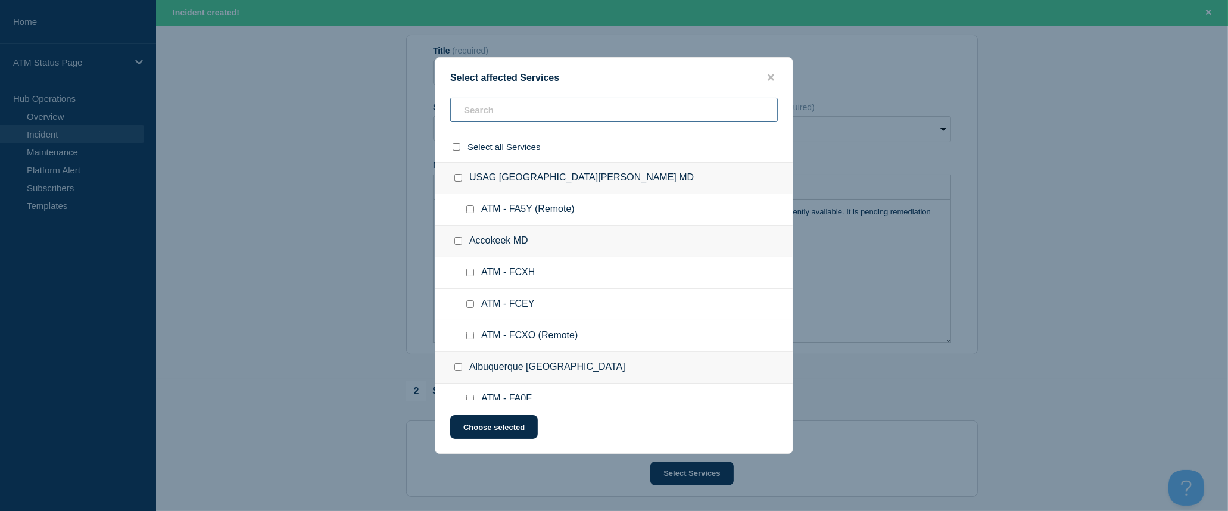
click at [525, 110] on input "text" at bounding box center [614, 110] width 328 height 24
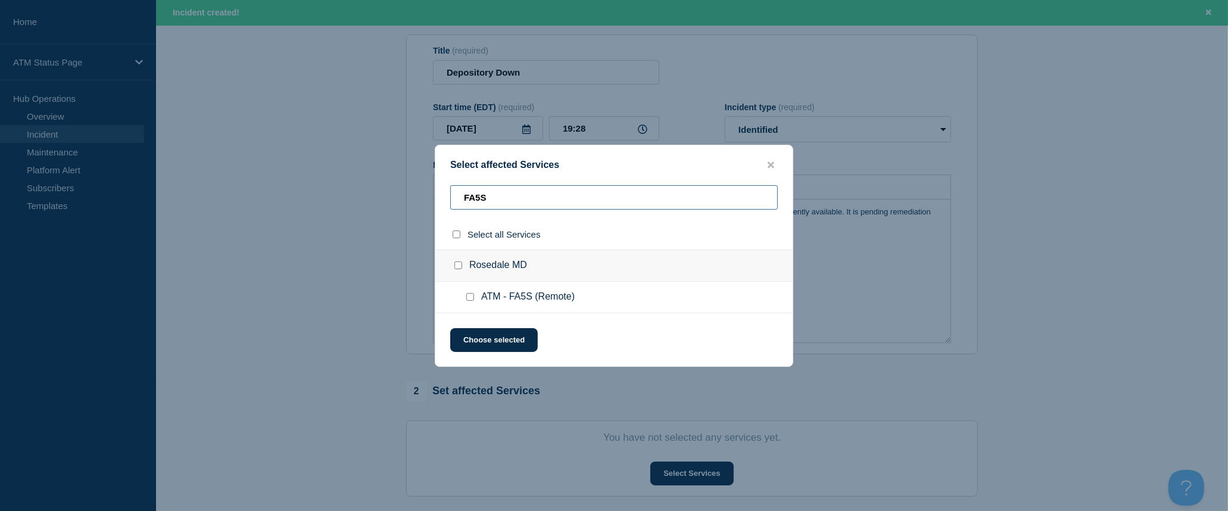
type input "FA5S"
click at [776, 167] on button "close button" at bounding box center [771, 165] width 14 height 11
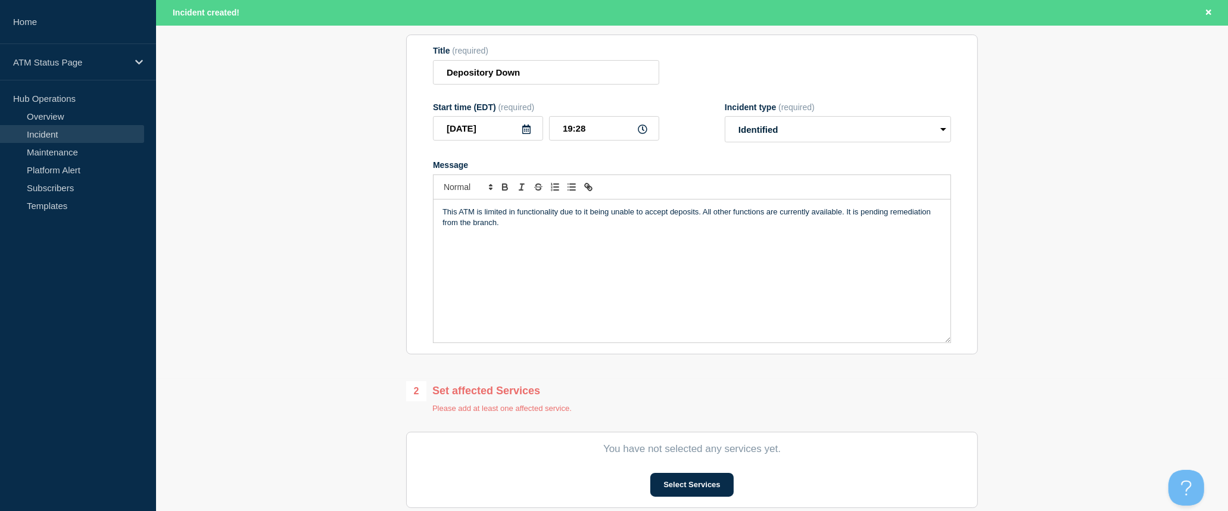
scroll to position [66, 0]
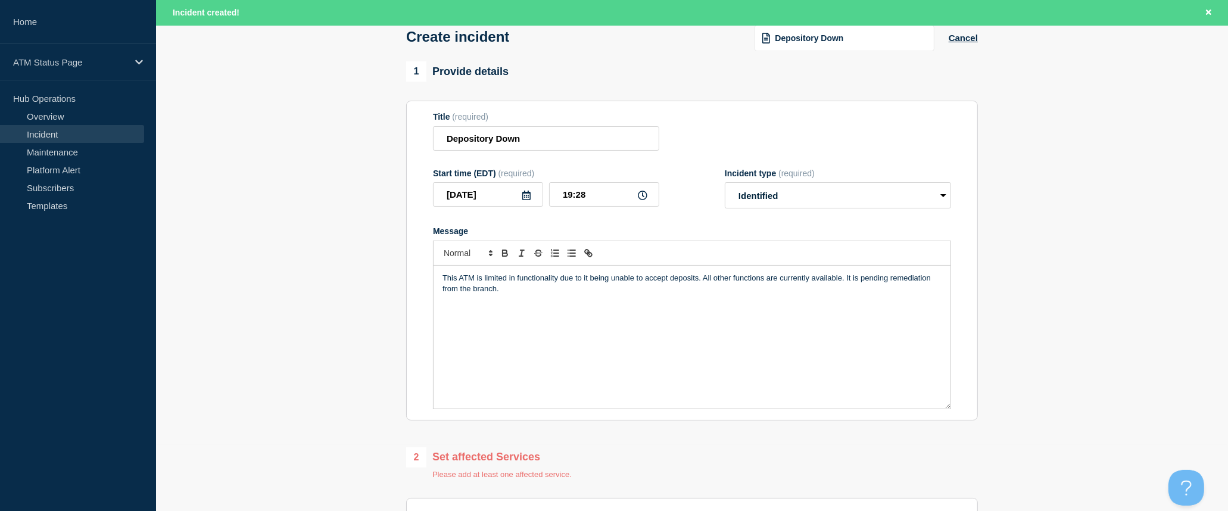
click at [976, 45] on div "Depository Down Cancel" at bounding box center [859, 37] width 238 height 27
click at [976, 43] on button "Cancel" at bounding box center [963, 38] width 29 height 10
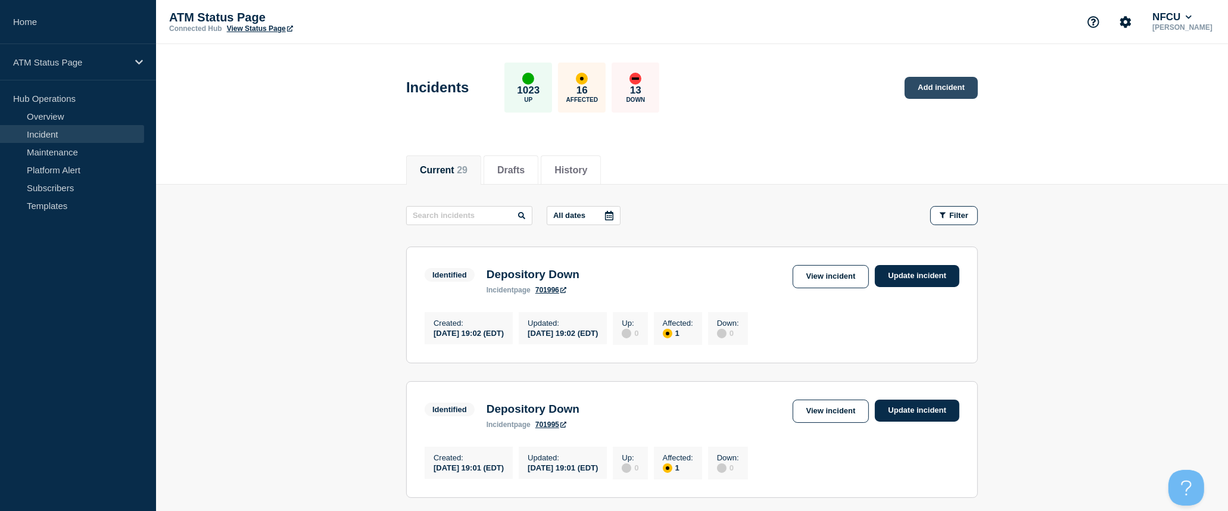
click at [966, 89] on link "Add incident" at bounding box center [941, 88] width 73 height 22
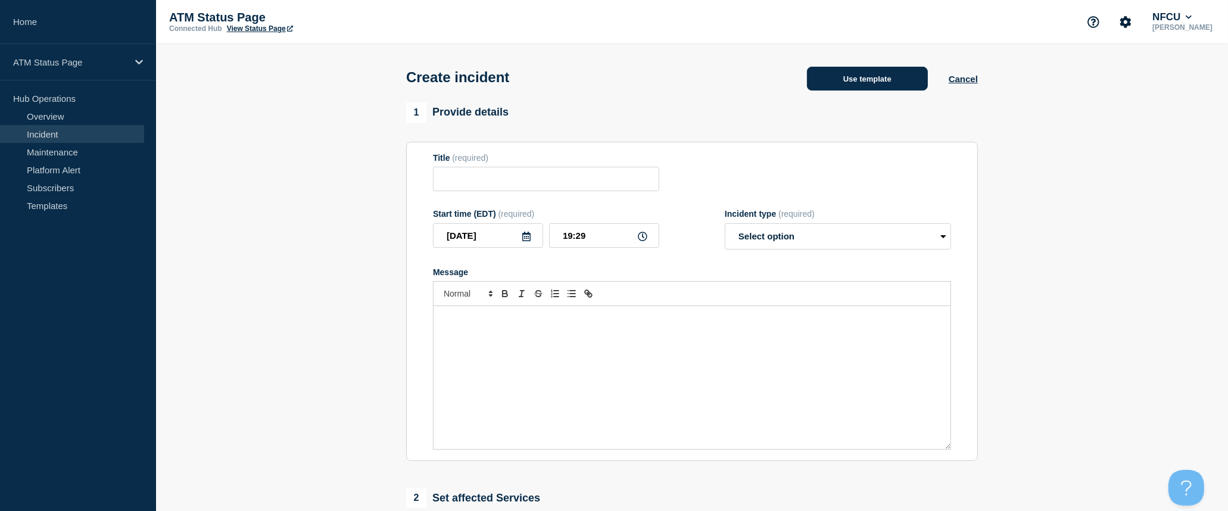
click at [898, 82] on button "Use template" at bounding box center [867, 79] width 121 height 24
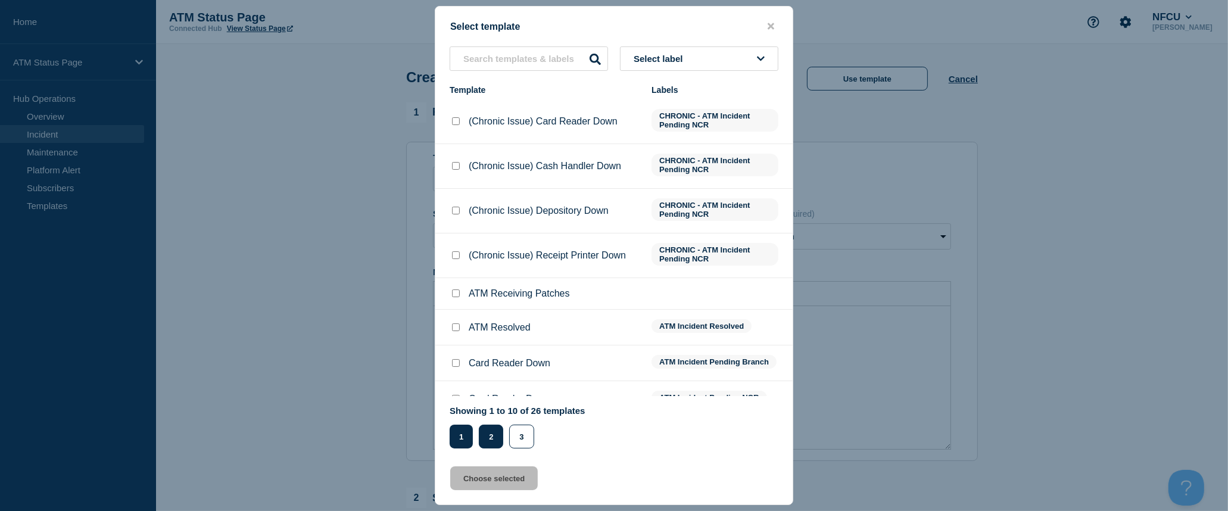
click at [496, 438] on button "2" at bounding box center [491, 437] width 24 height 24
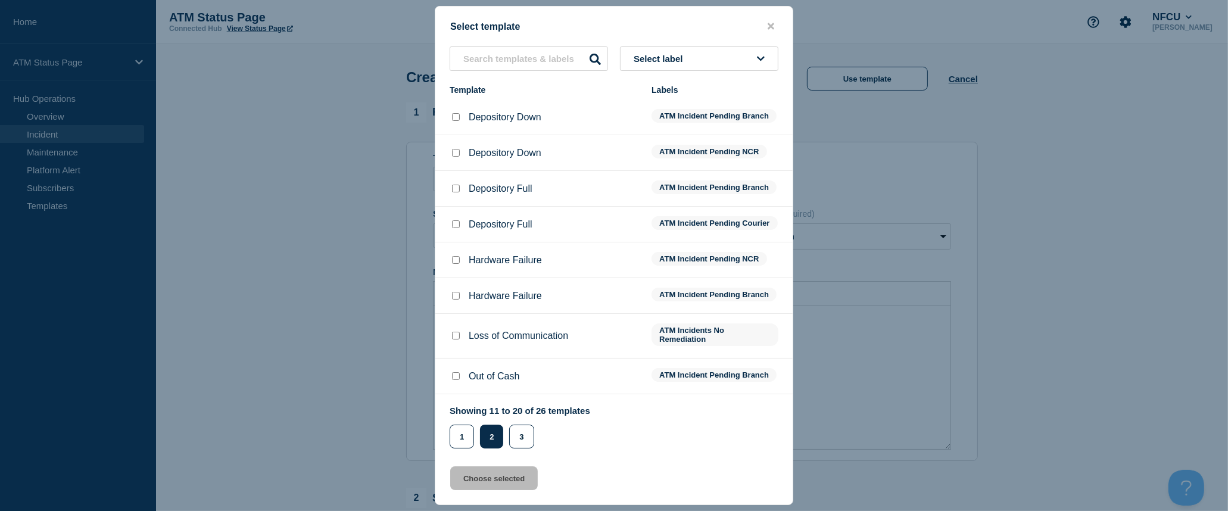
click at [453, 157] on input "Depository Down checkbox" at bounding box center [456, 153] width 8 height 8
checkbox input "true"
click at [525, 480] on button "Choose selected" at bounding box center [494, 478] width 88 height 24
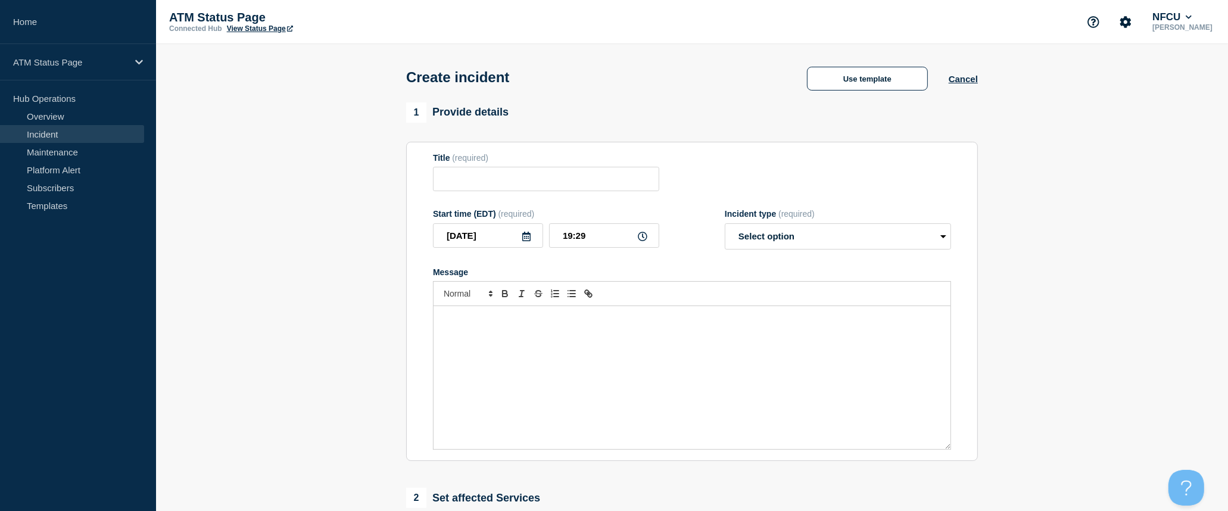
type input "Depository Down"
select select "identified"
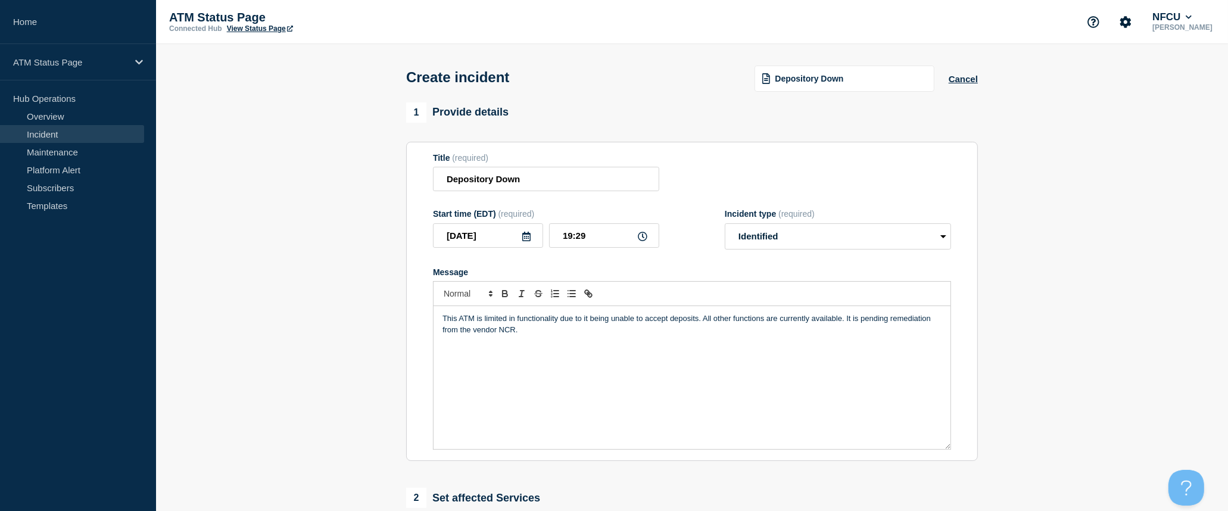
scroll to position [264, 0]
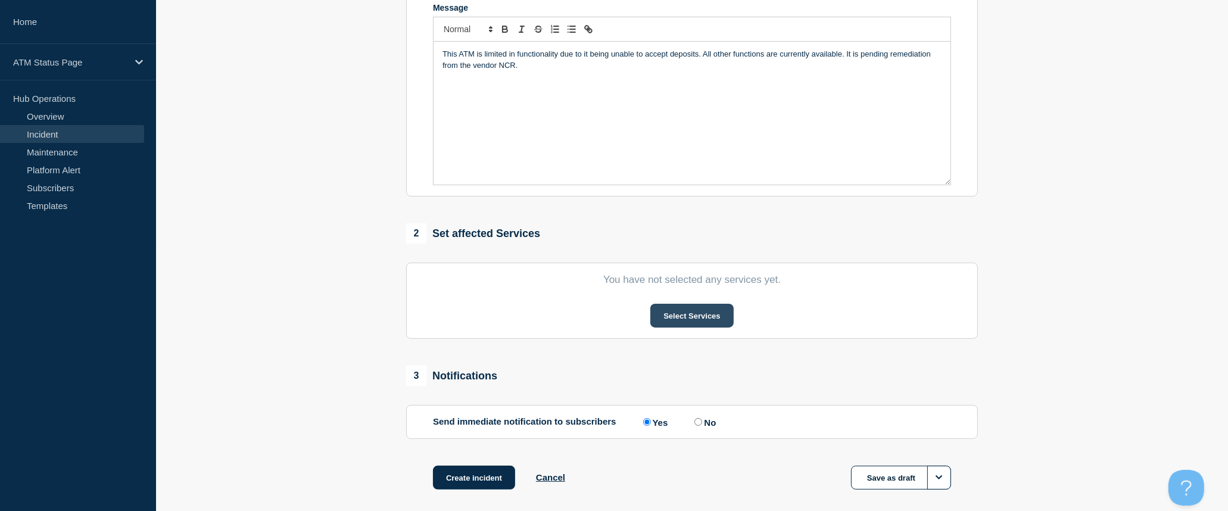
click at [682, 322] on button "Select Services" at bounding box center [691, 316] width 83 height 24
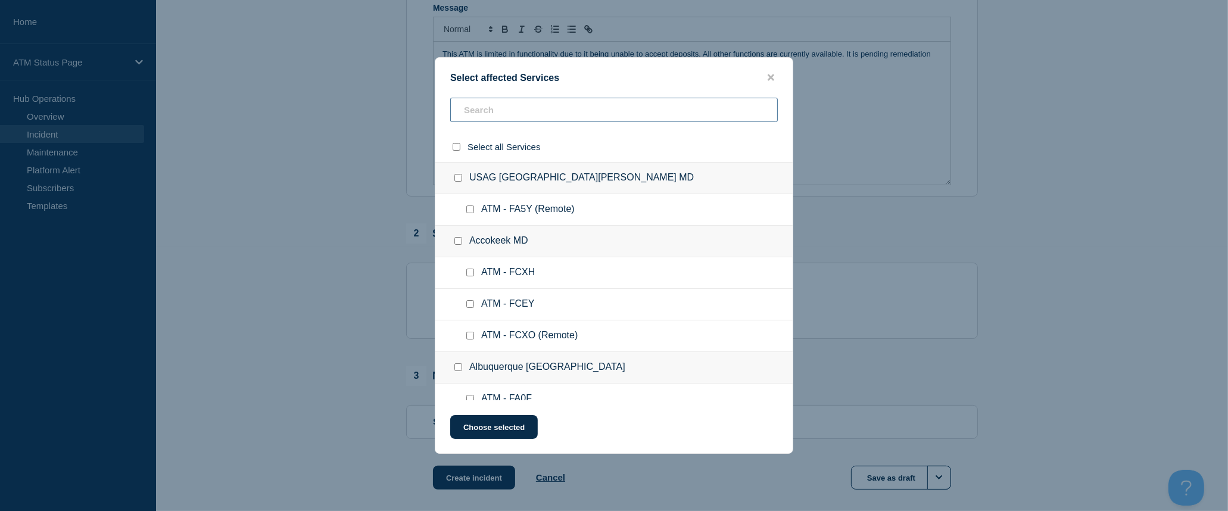
click at [546, 116] on input "text" at bounding box center [614, 110] width 328 height 24
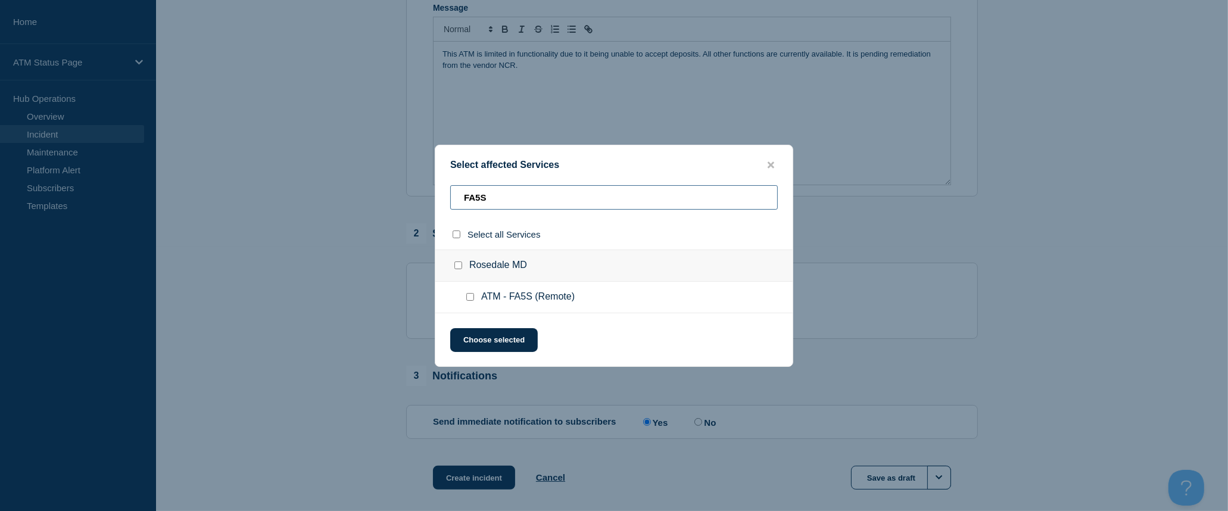
type input "FA5S"
click at [453, 236] on input "select all checkbox" at bounding box center [457, 235] width 8 height 8
checkbox input "true"
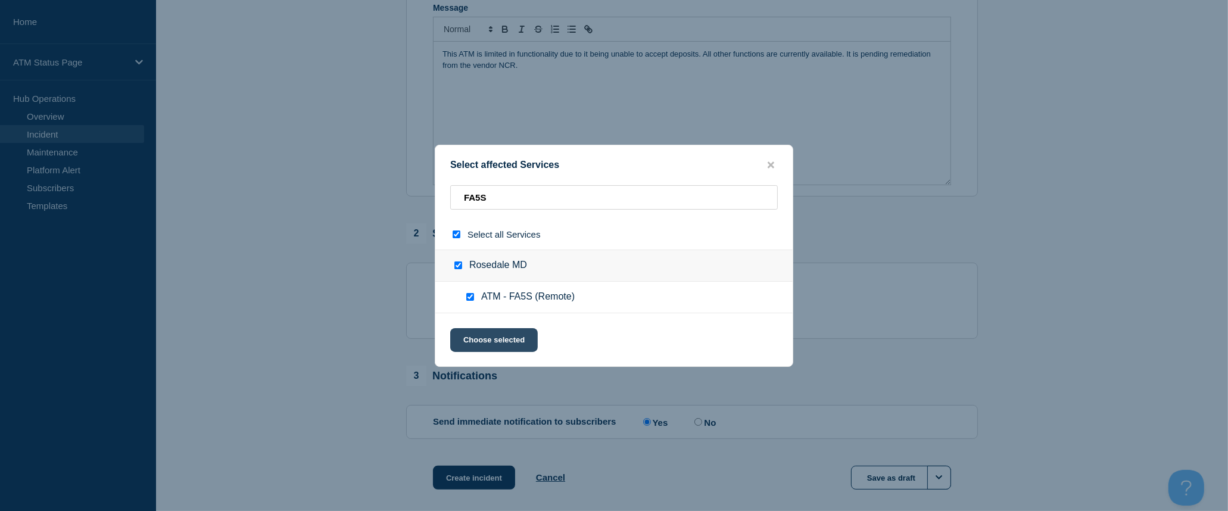
click at [494, 335] on button "Choose selected" at bounding box center [494, 340] width 88 height 24
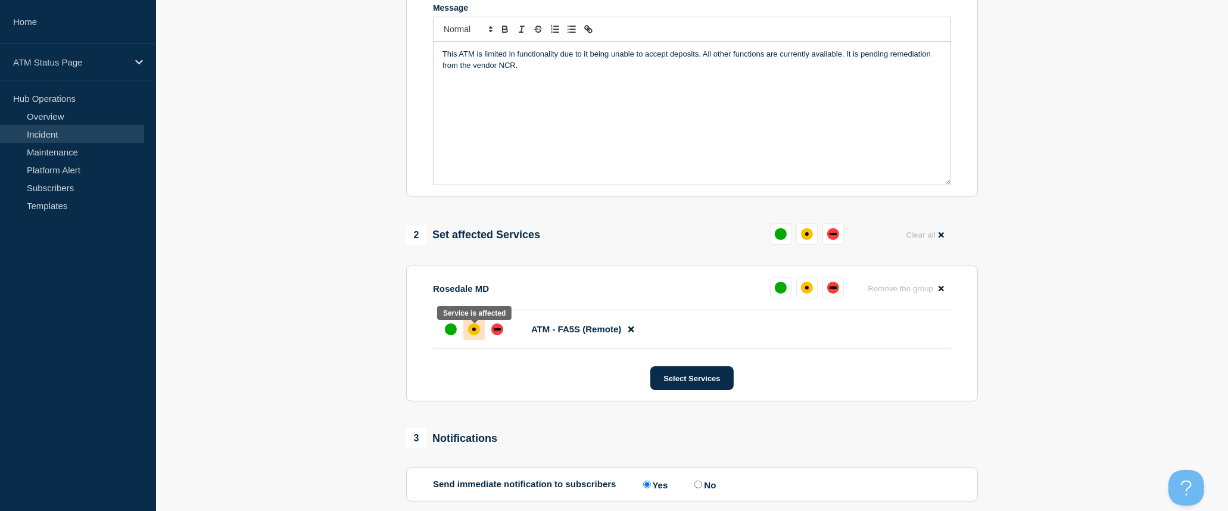
click at [473, 331] on div "affected" at bounding box center [474, 330] width 4 height 4
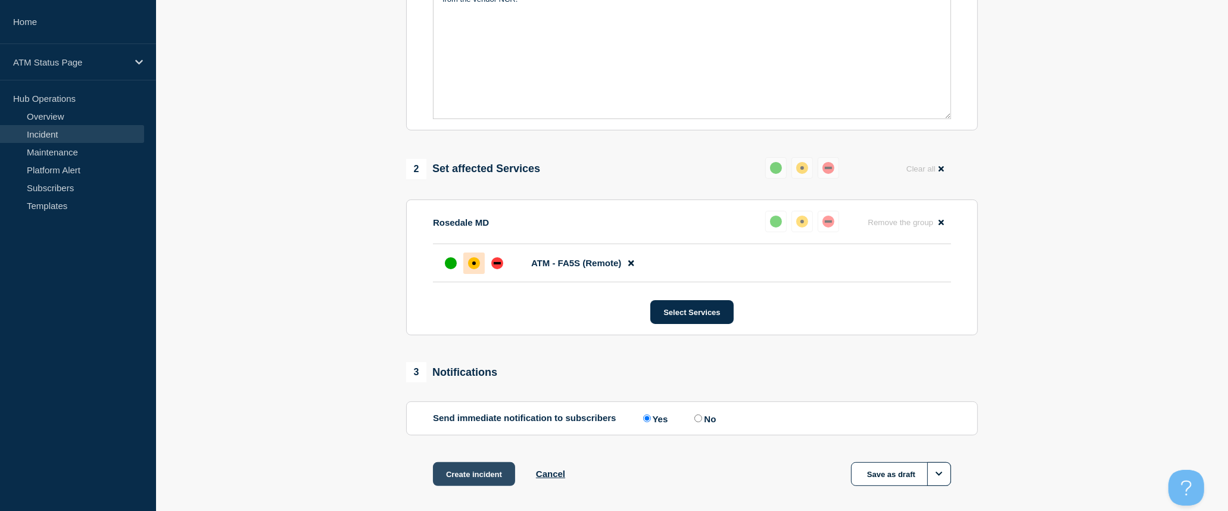
click at [469, 483] on button "Create incident" at bounding box center [474, 474] width 82 height 24
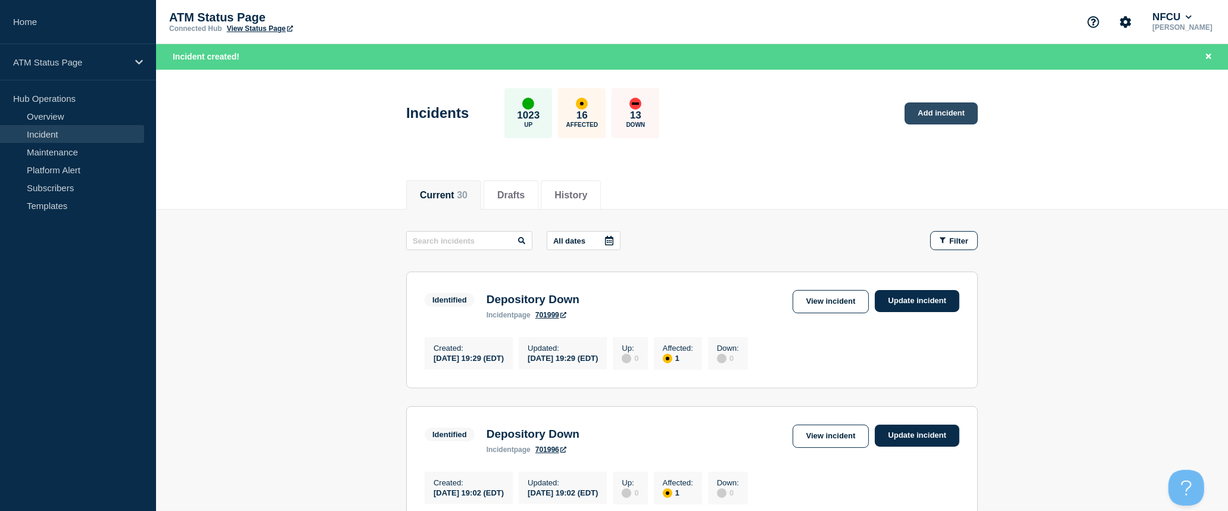
click at [949, 114] on link "Add incident" at bounding box center [941, 113] width 73 height 22
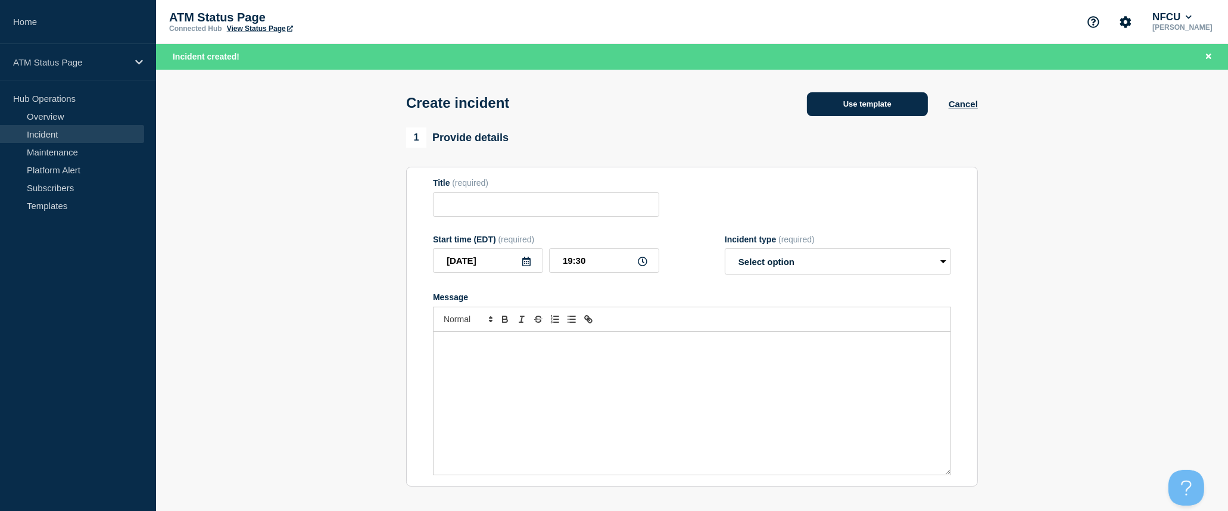
click at [880, 108] on button "Use template" at bounding box center [867, 104] width 121 height 24
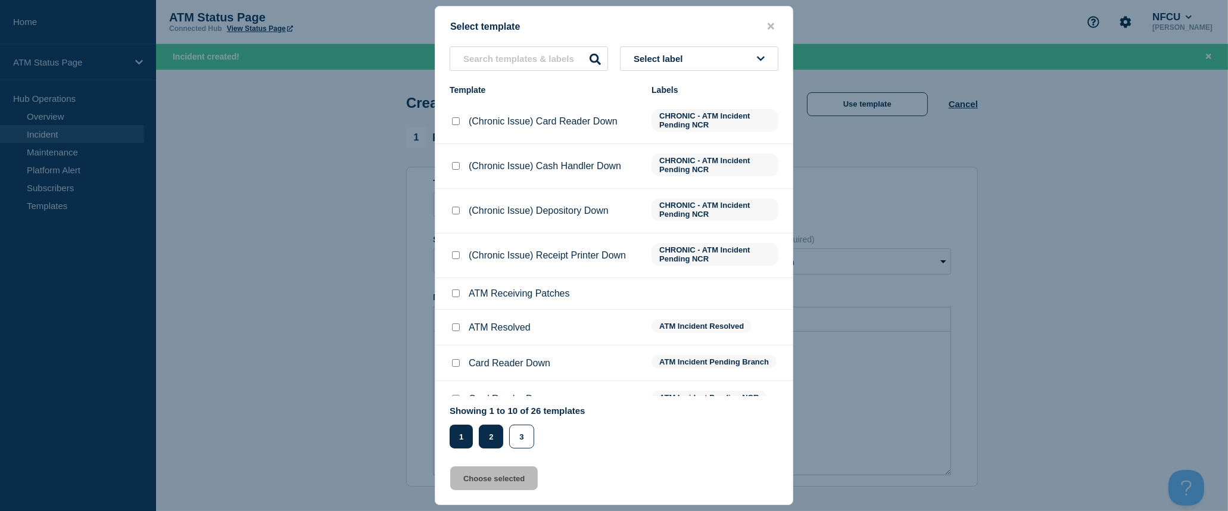
click at [500, 435] on button "2" at bounding box center [491, 437] width 24 height 24
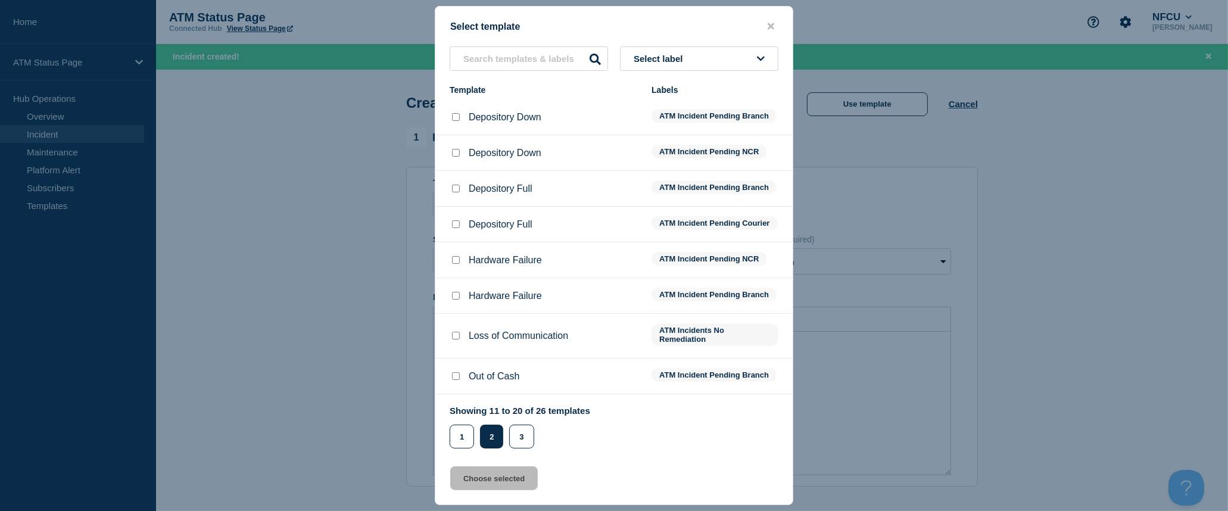
click at [451, 117] on div at bounding box center [456, 117] width 12 height 12
click at [456, 120] on input "Depository Down checkbox" at bounding box center [456, 117] width 8 height 8
checkbox input "true"
click at [527, 485] on button "Choose selected" at bounding box center [494, 478] width 88 height 24
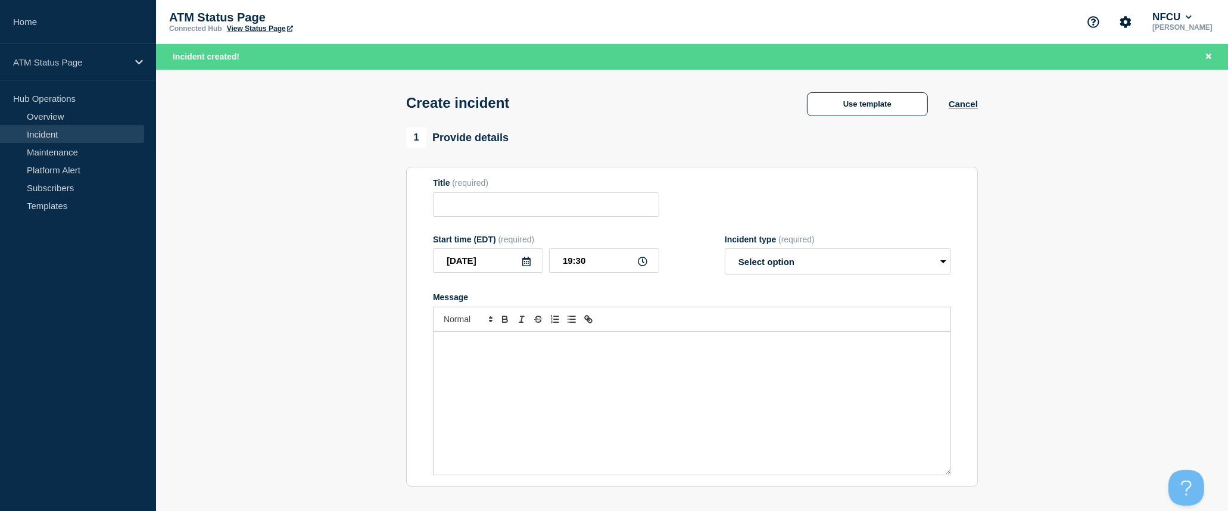
type input "Depository Down"
select select "identified"
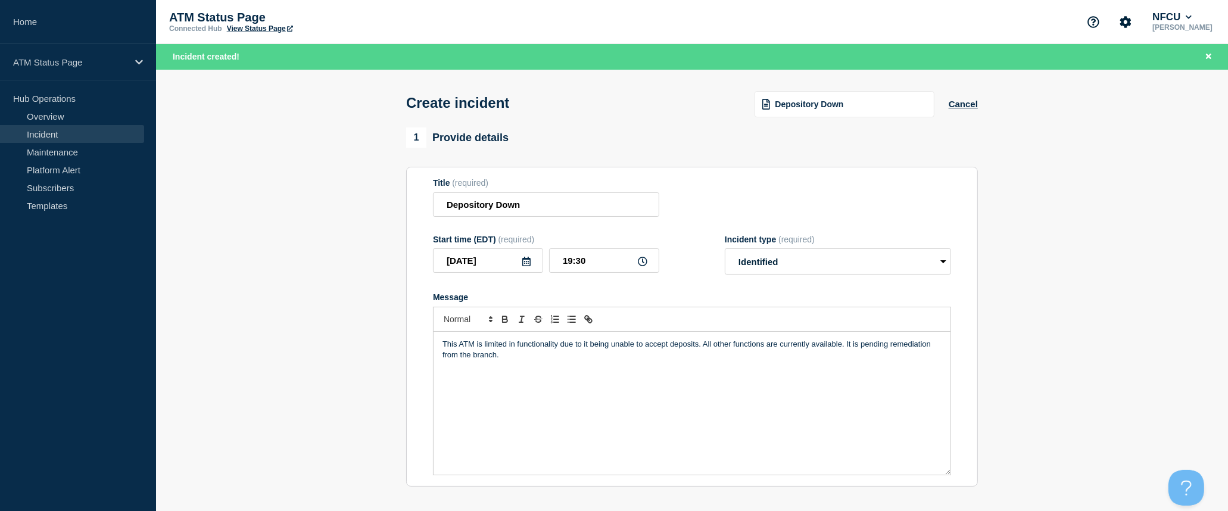
scroll to position [198, 0]
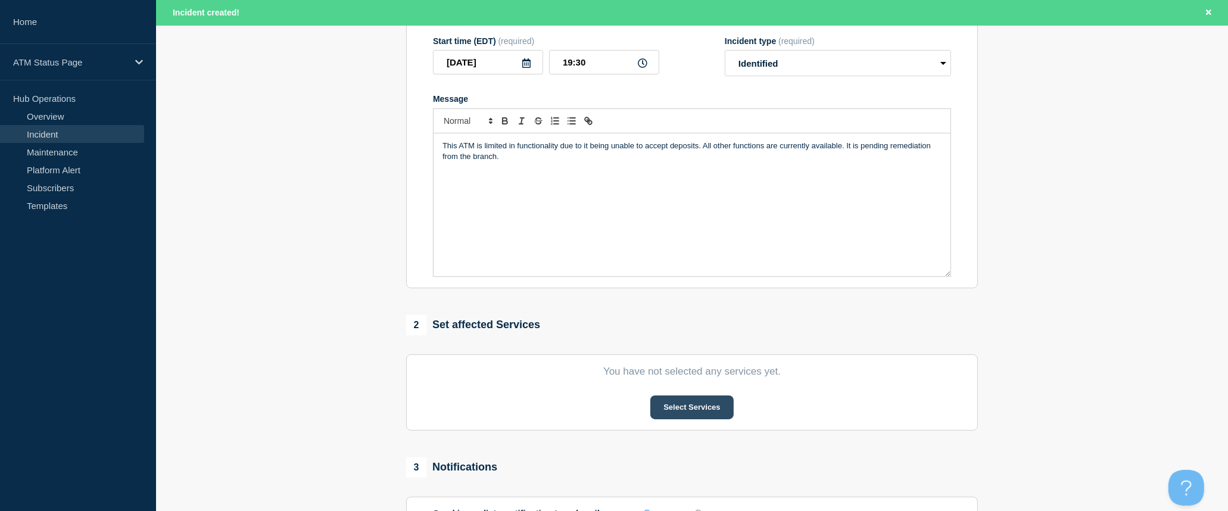
click at [691, 403] on button "Select Services" at bounding box center [691, 408] width 83 height 24
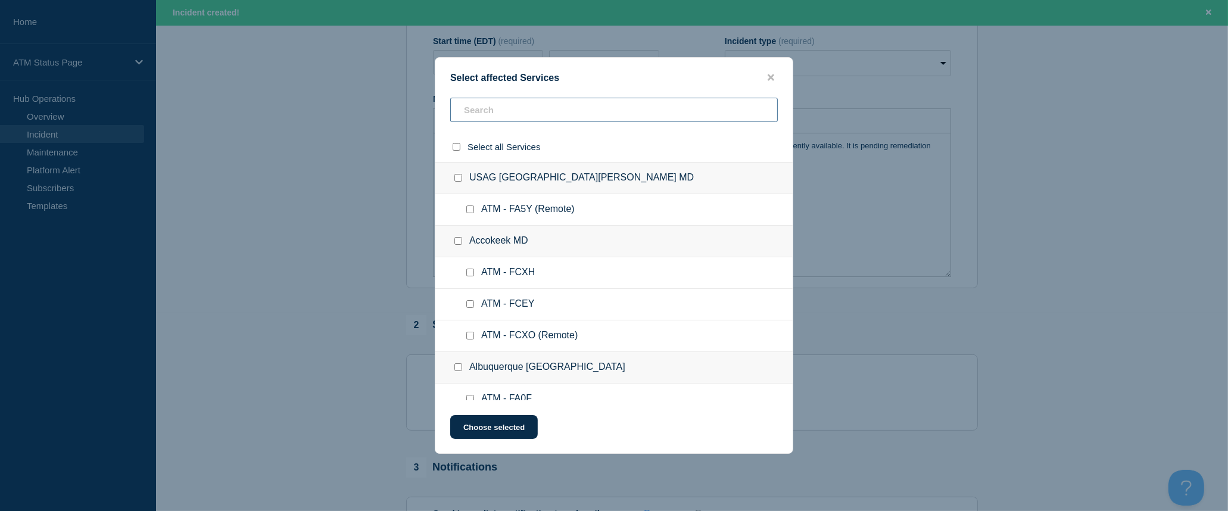
click at [574, 111] on input "text" at bounding box center [614, 110] width 328 height 24
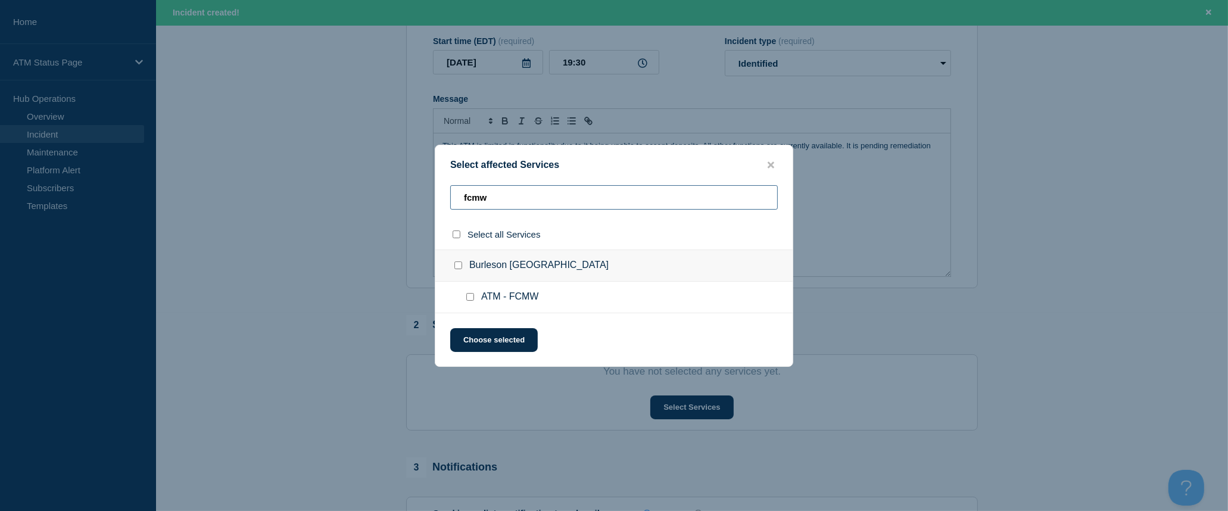
type input "fcmw"
click at [457, 233] on input "select all checkbox" at bounding box center [457, 235] width 8 height 8
checkbox input "true"
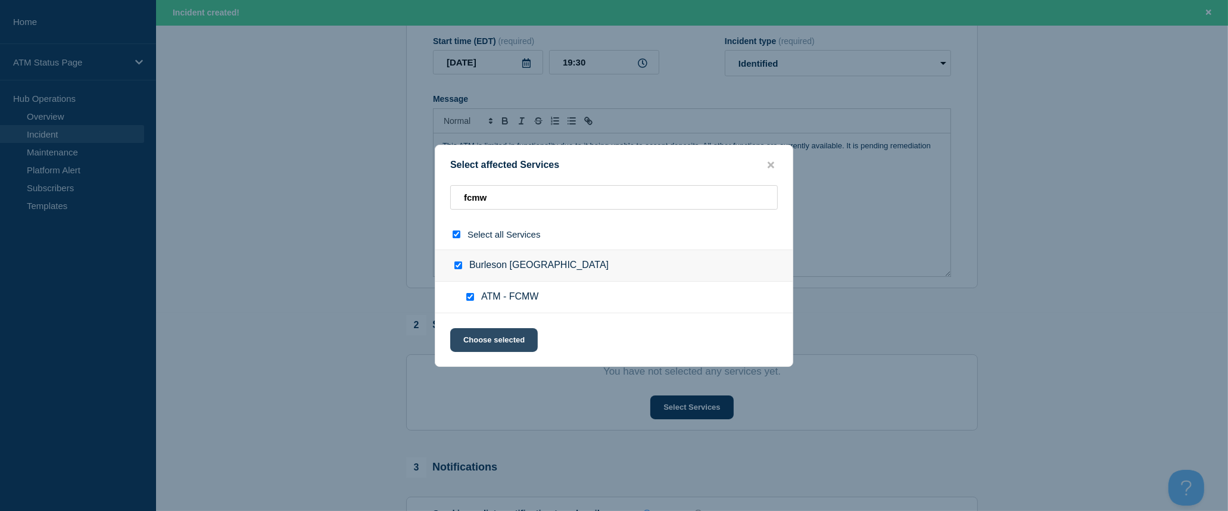
click at [481, 340] on button "Choose selected" at bounding box center [494, 340] width 88 height 24
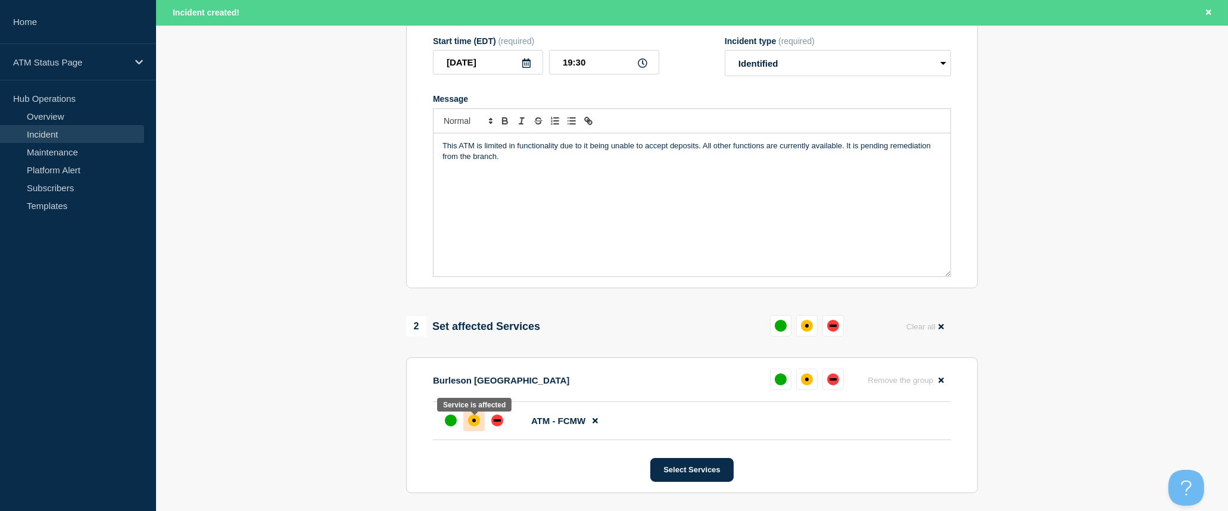
click at [477, 418] on div at bounding box center [473, 420] width 21 height 21
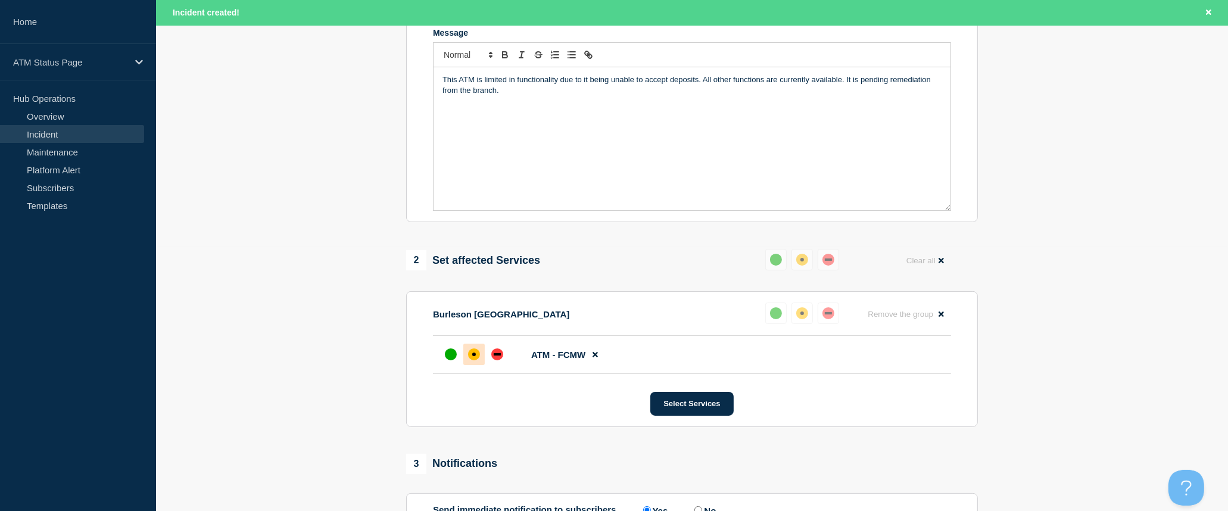
scroll to position [413, 0]
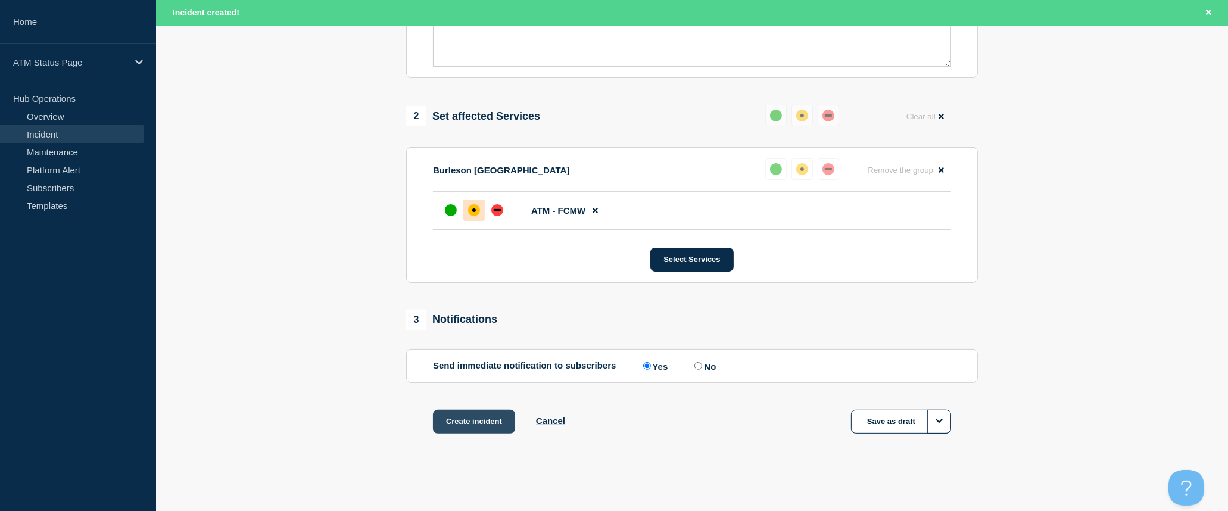
click at [475, 417] on button "Create incident" at bounding box center [474, 422] width 82 height 24
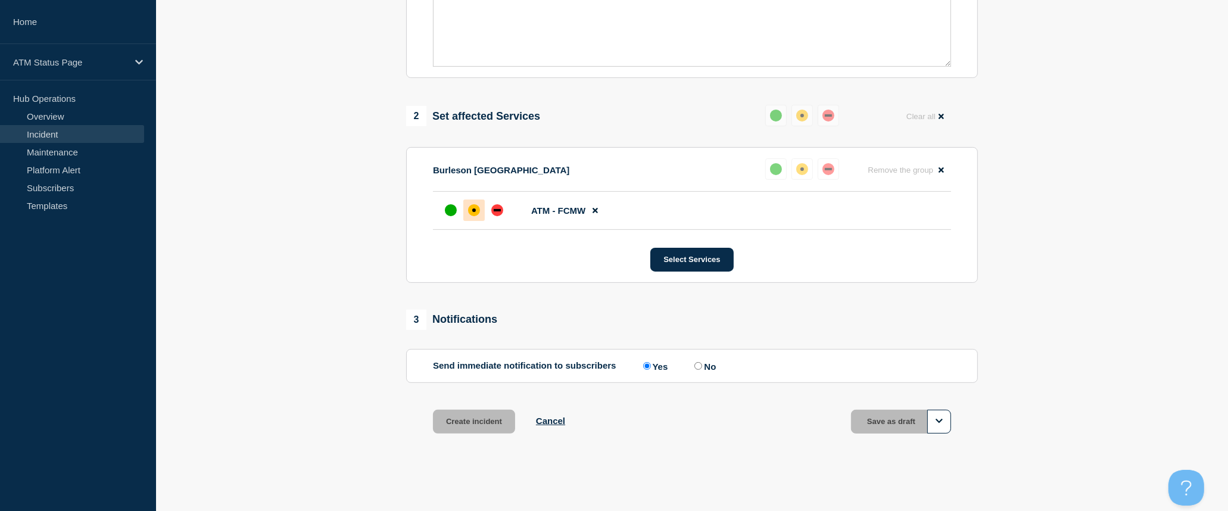
scroll to position [387, 0]
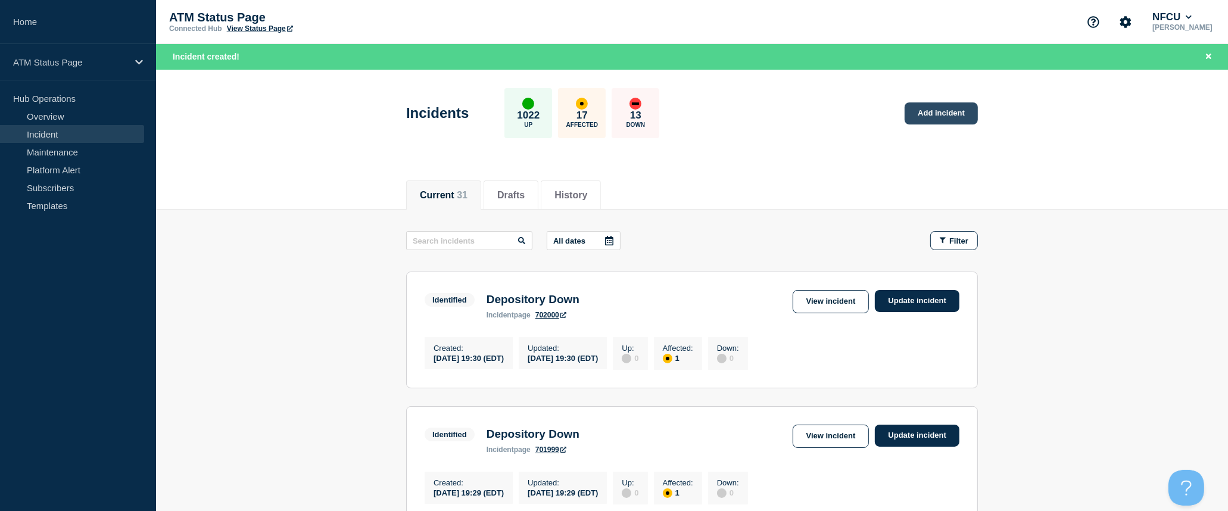
click at [967, 119] on link "Add incident" at bounding box center [941, 113] width 73 height 22
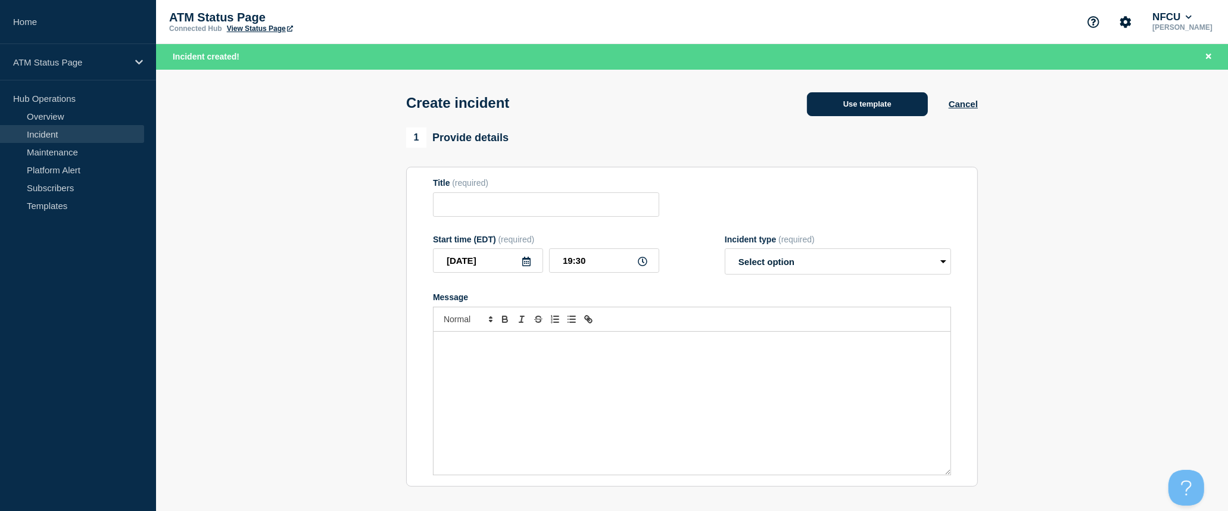
click at [869, 111] on button "Use template" at bounding box center [867, 104] width 121 height 24
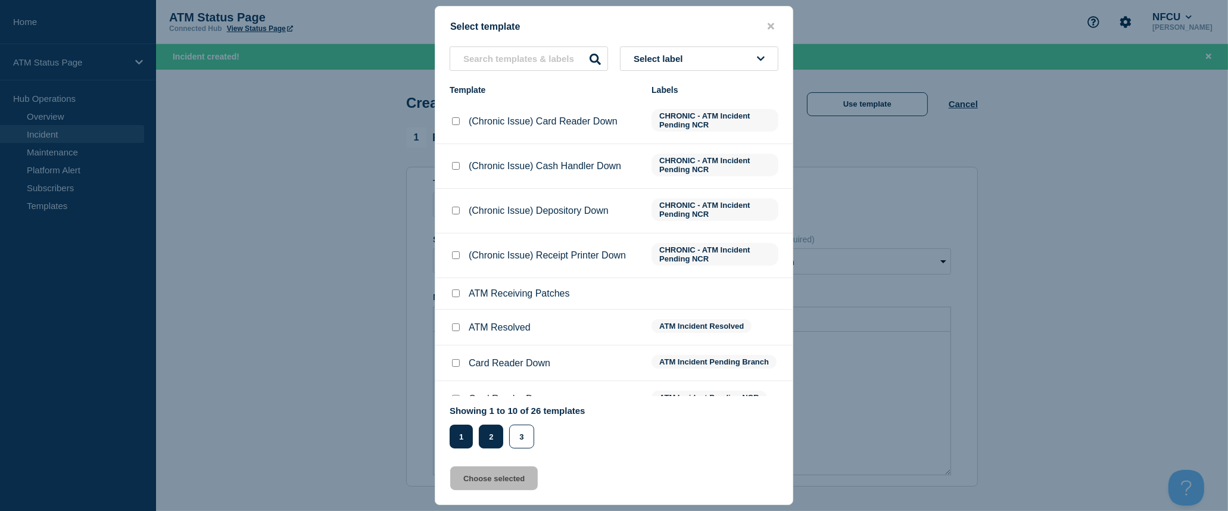
click at [487, 438] on button "2" at bounding box center [491, 437] width 24 height 24
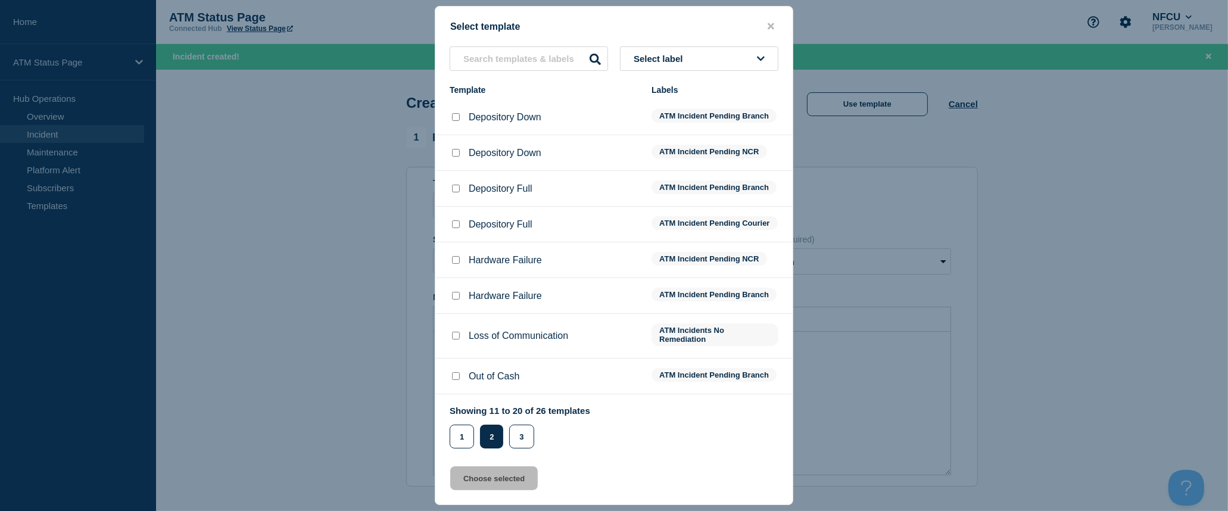
click at [457, 117] on input "Depository Down checkbox" at bounding box center [456, 117] width 8 height 8
checkbox input "true"
click at [516, 480] on button "Choose selected" at bounding box center [494, 478] width 88 height 24
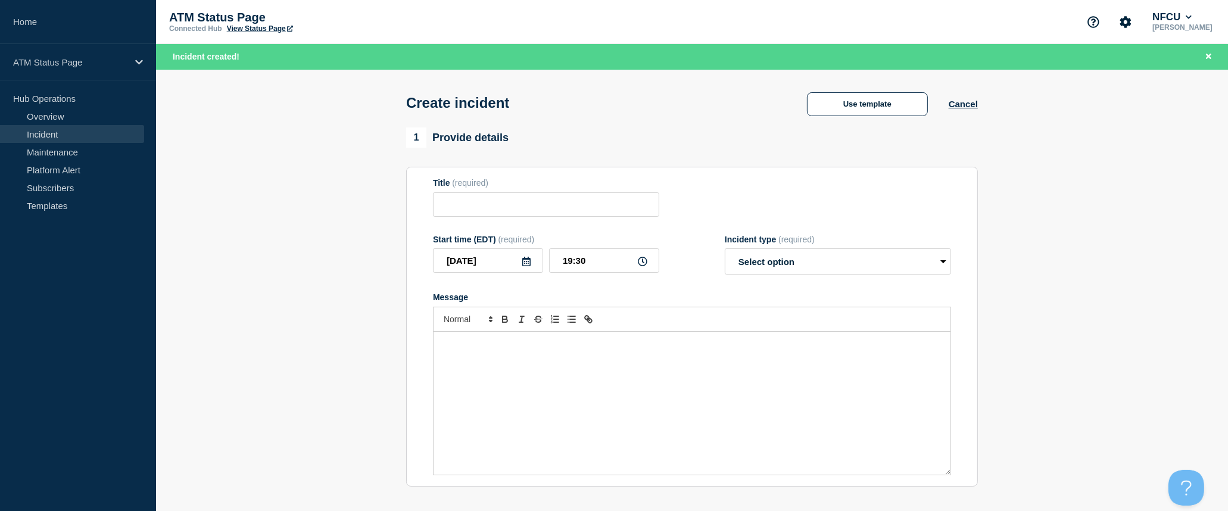
type input "Depository Down"
select select "identified"
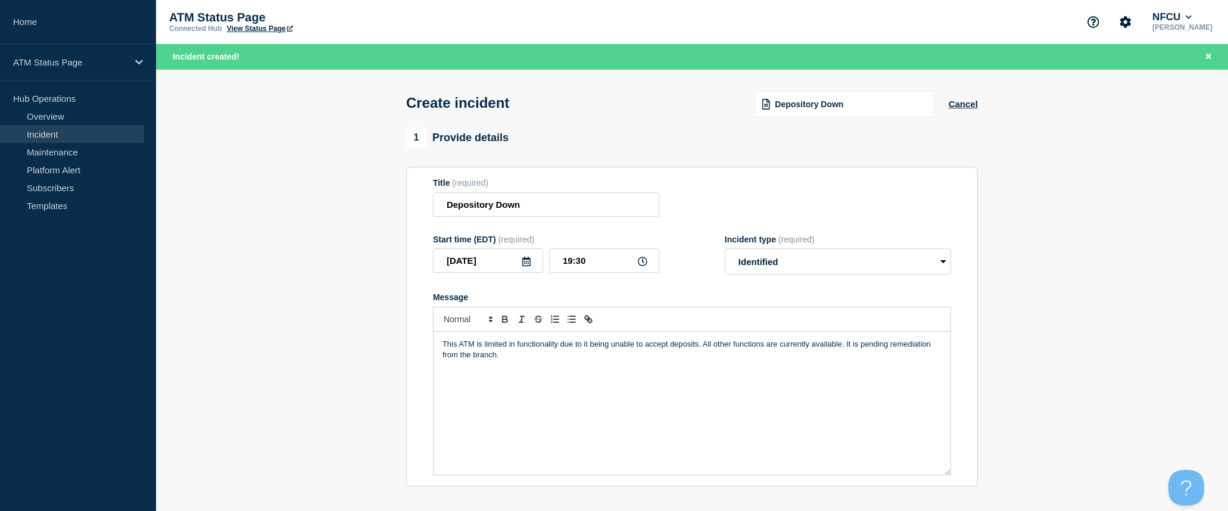
scroll to position [264, 0]
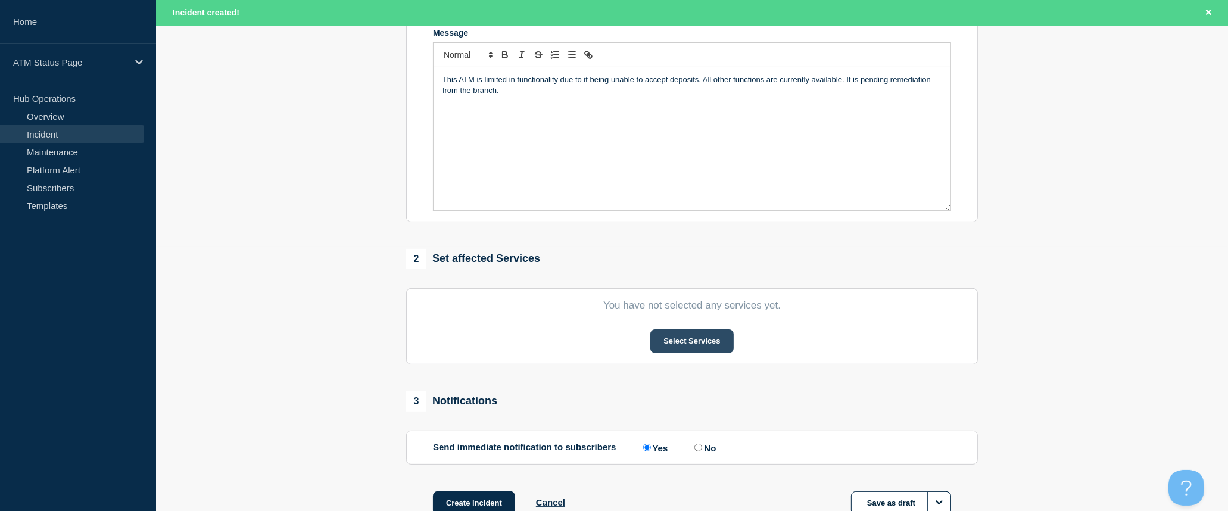
click at [693, 345] on button "Select Services" at bounding box center [691, 341] width 83 height 24
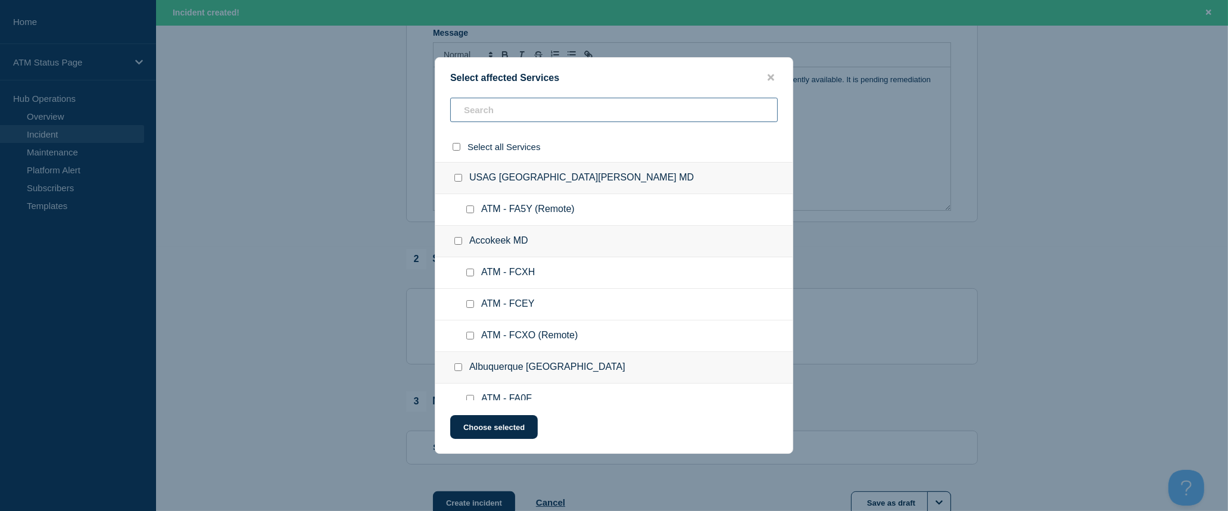
click at [549, 120] on input "text" at bounding box center [614, 110] width 328 height 24
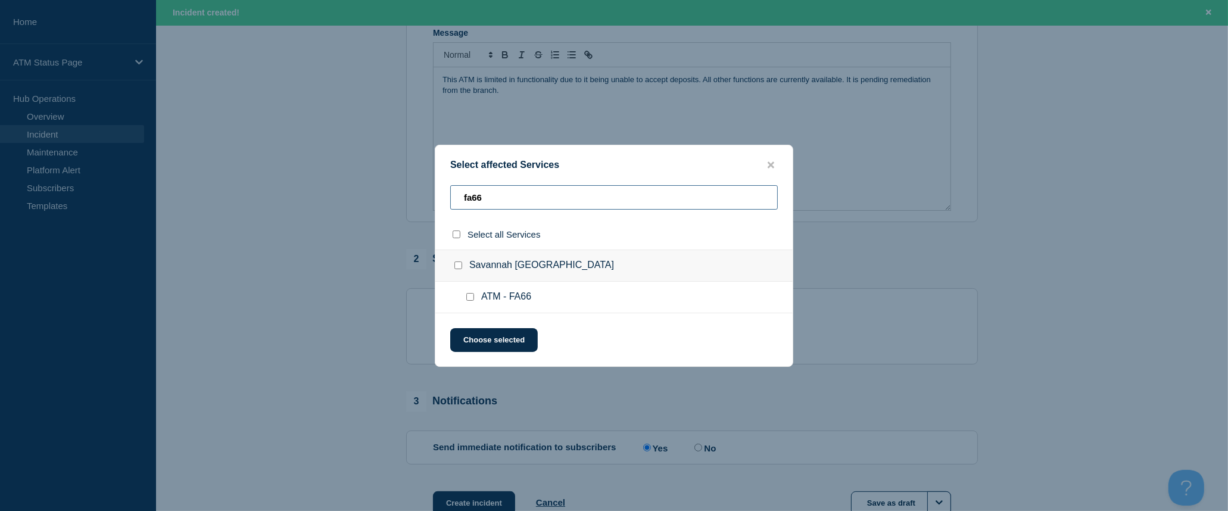
type input "fa66"
click at [455, 234] on input "select all checkbox" at bounding box center [457, 235] width 8 height 8
checkbox input "true"
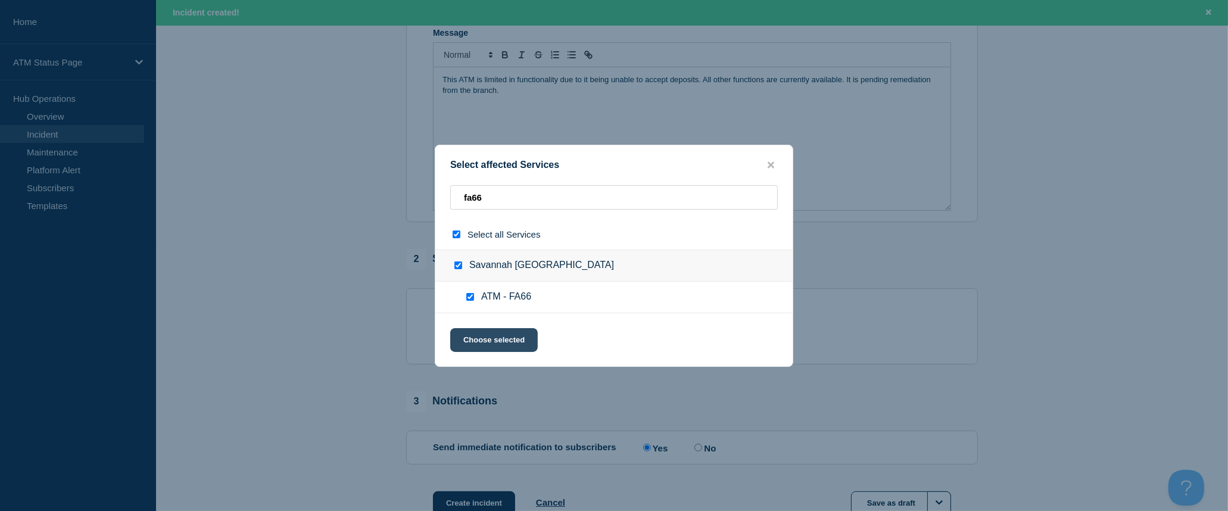
click at [485, 335] on button "Choose selected" at bounding box center [494, 340] width 88 height 24
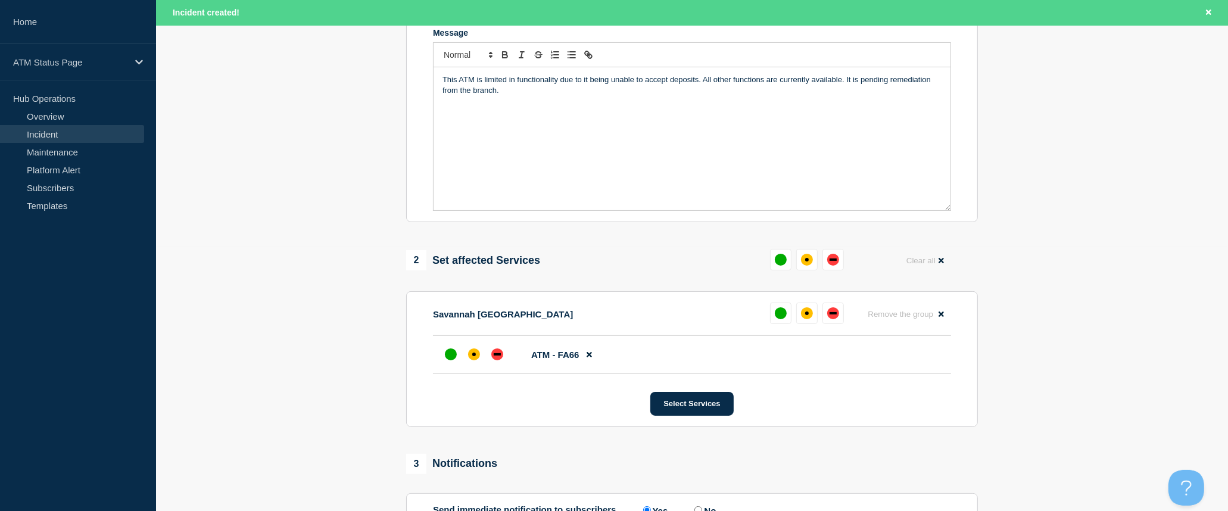
scroll to position [397, 0]
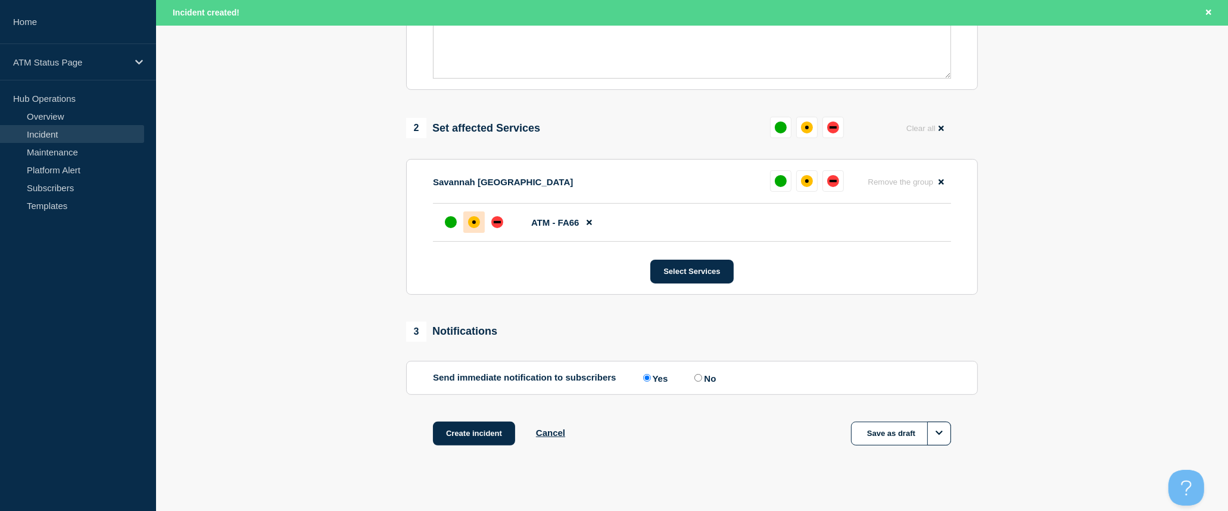
click at [475, 228] on div "affected" at bounding box center [474, 222] width 12 height 12
click at [490, 446] on button "Create incident" at bounding box center [474, 434] width 82 height 24
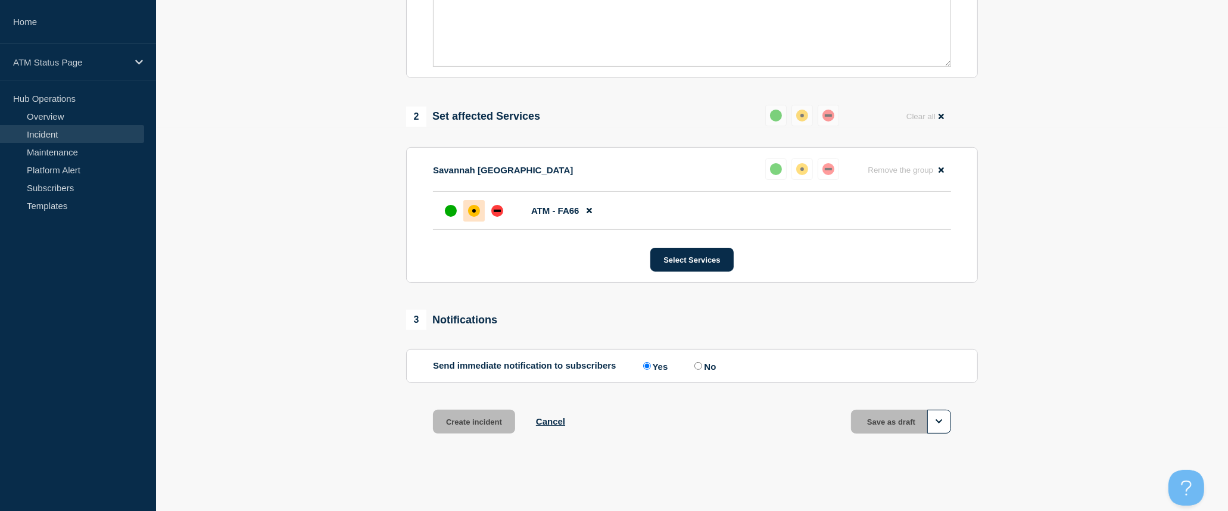
scroll to position [372, 0]
